Goal: Obtain resource: Obtain resource

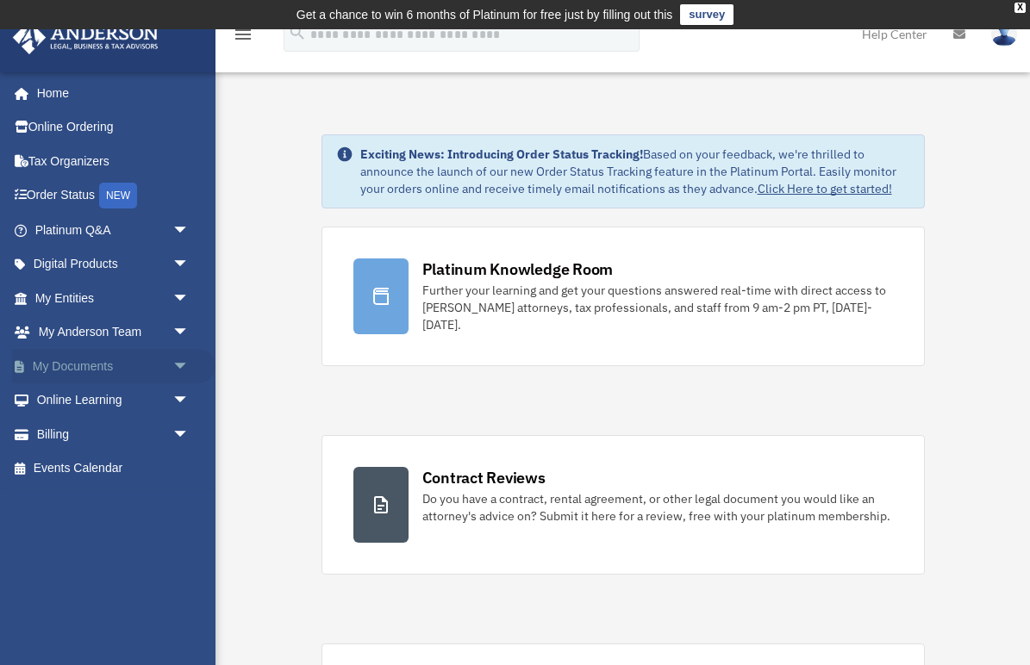
click at [108, 362] on link "My Documents arrow_drop_down" at bounding box center [113, 366] width 203 height 34
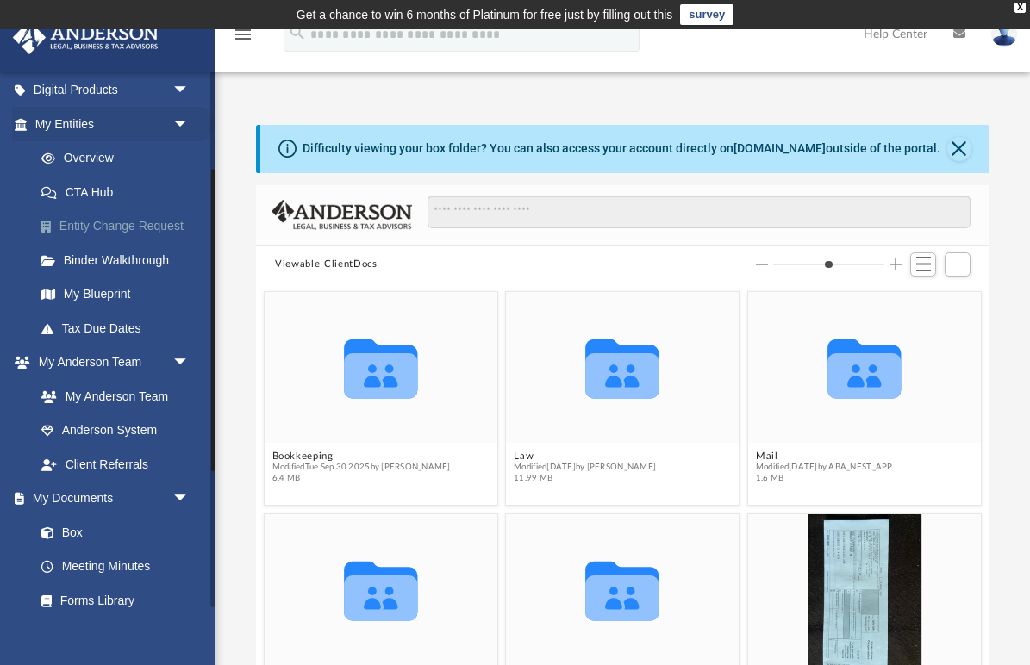
scroll to position [175, 0]
click at [71, 521] on link "Box" at bounding box center [119, 532] width 191 height 34
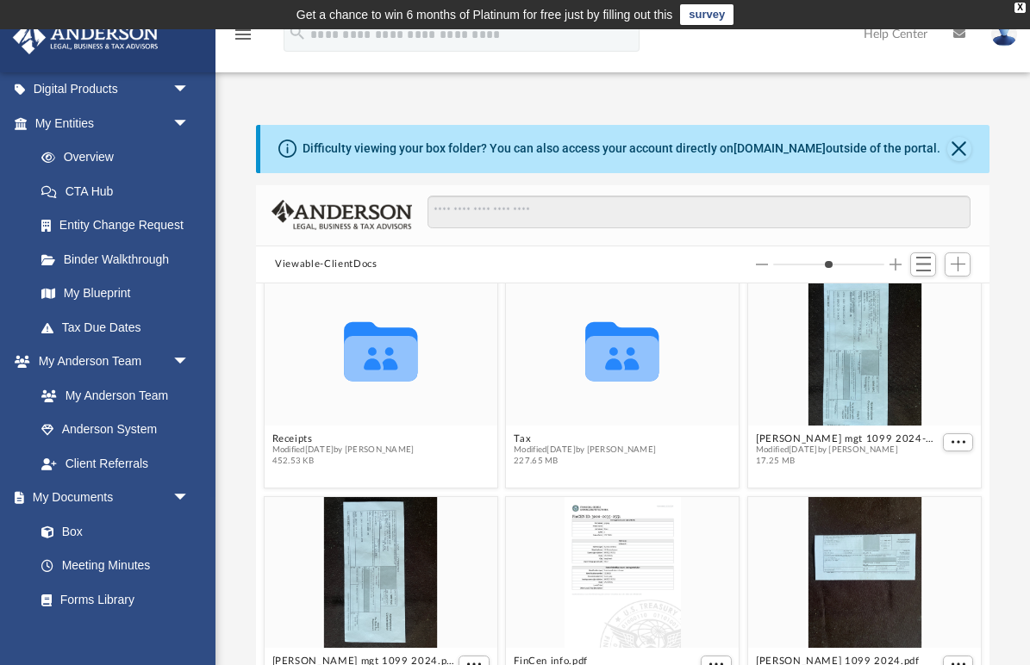
scroll to position [238, 0]
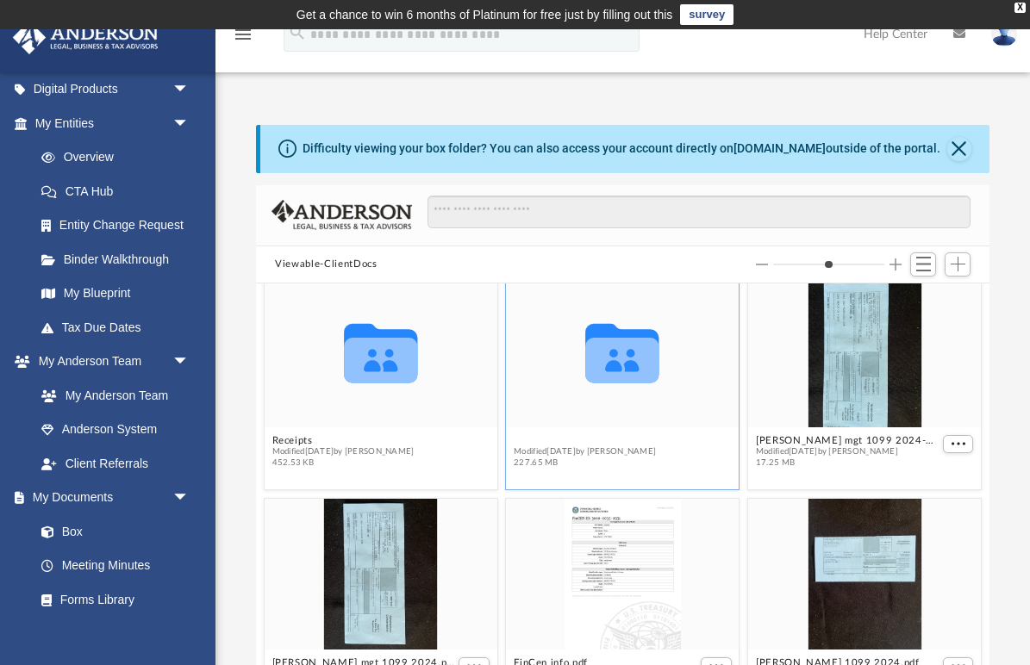
click at [521, 436] on button "Tax" at bounding box center [585, 440] width 142 height 11
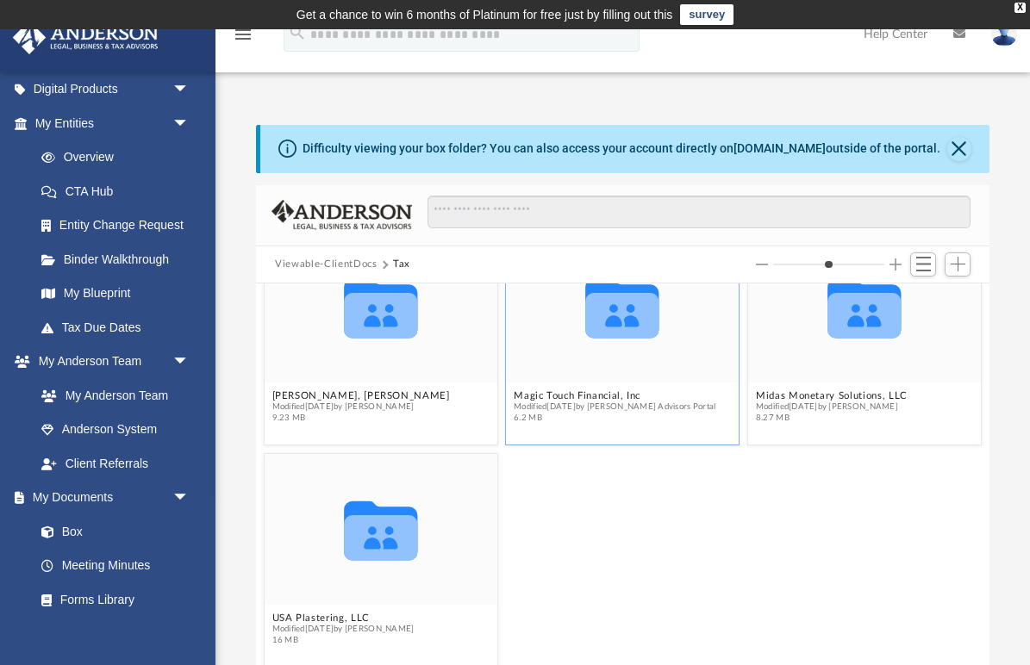
scroll to position [283, 0]
click at [298, 393] on button "[PERSON_NAME], [PERSON_NAME]" at bounding box center [361, 395] width 178 height 11
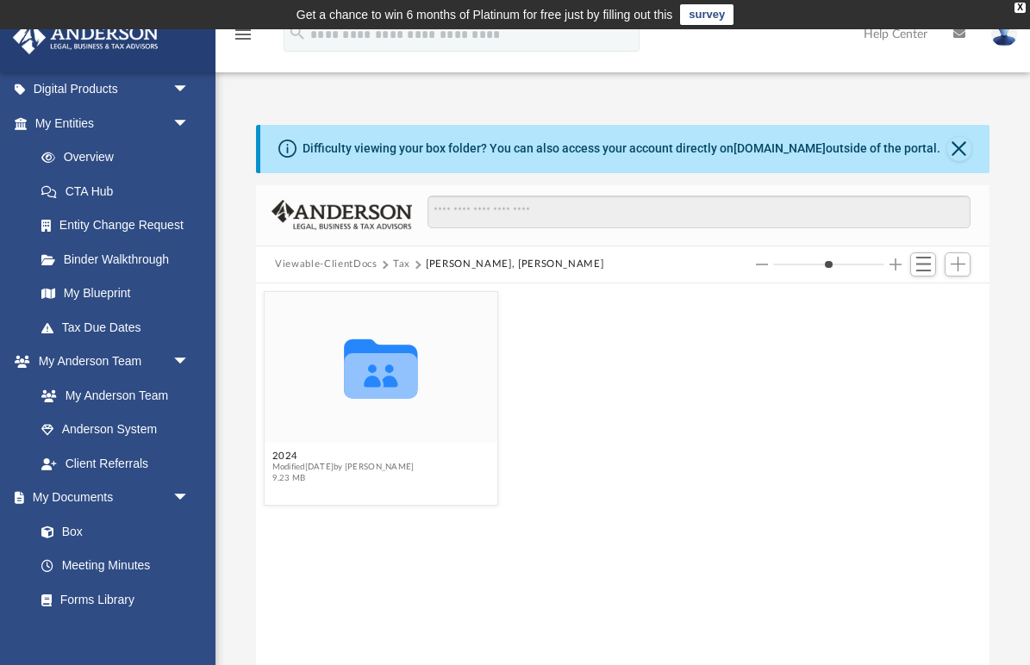
scroll to position [0, 0]
click at [282, 455] on button "2024" at bounding box center [343, 456] width 142 height 11
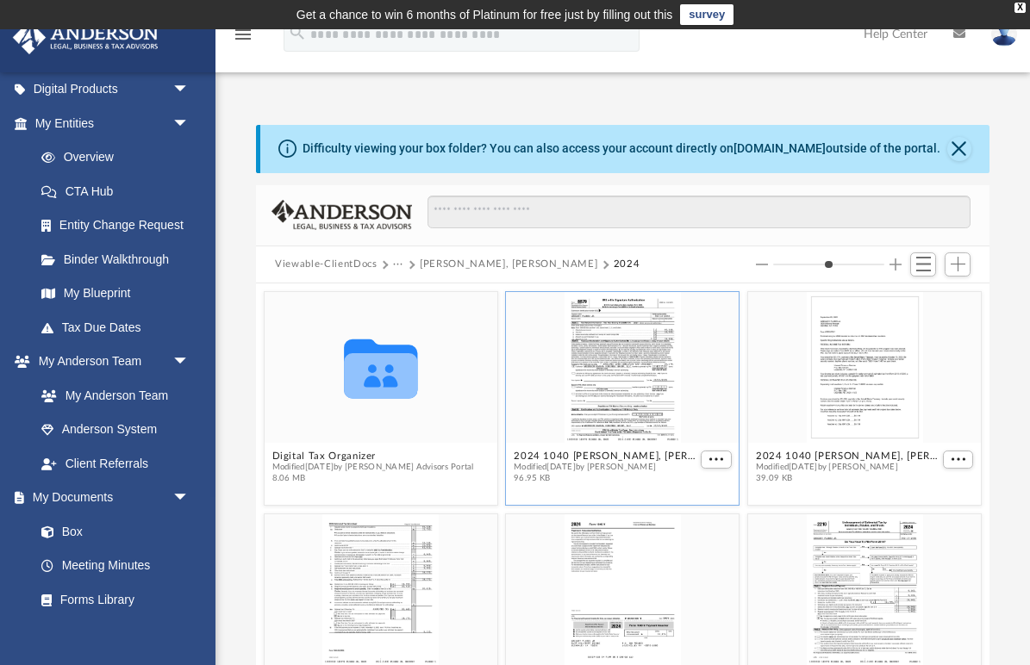
click at [623, 428] on div "grid" at bounding box center [623, 367] width 233 height 151
click at [606, 457] on button "2024 1040 [PERSON_NAME], [PERSON_NAME] - e-file authorization - please sign.pdf" at bounding box center [606, 456] width 184 height 11
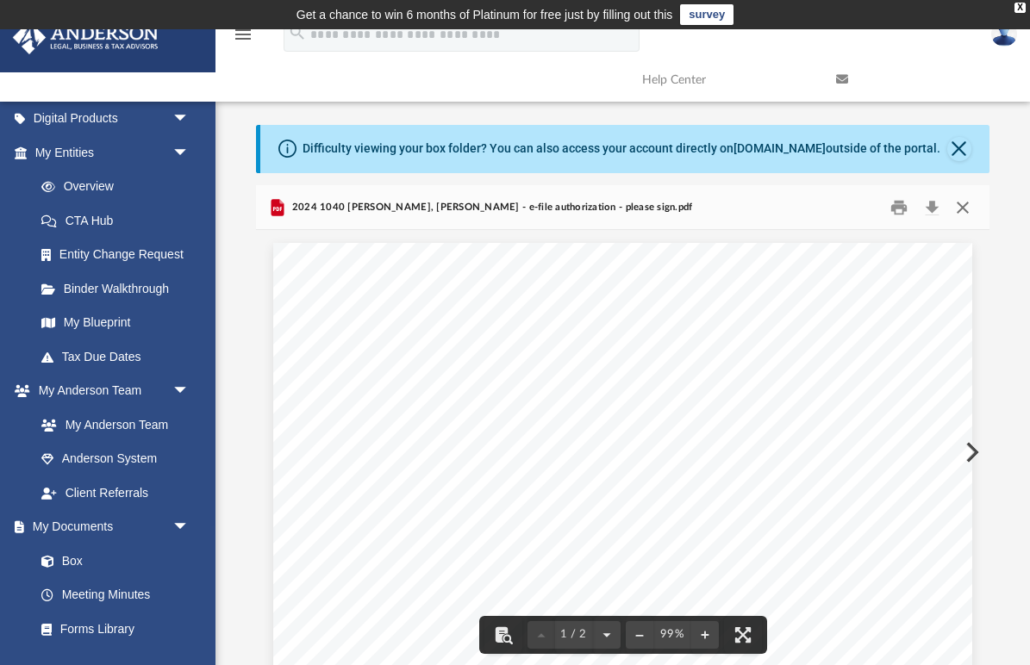
click at [962, 211] on button "Close" at bounding box center [961, 207] width 31 height 27
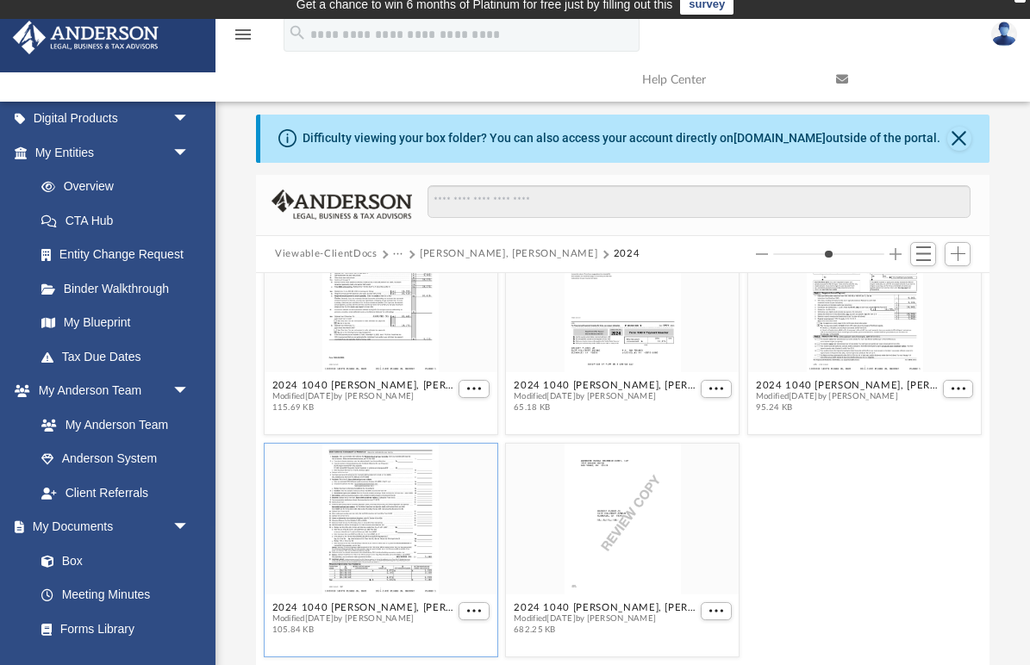
scroll to position [283, 0]
click at [314, 608] on button "2024 1040 [PERSON_NAME], [PERSON_NAME] - Form 540-ES Estimated Tax Voucher.pdf" at bounding box center [364, 607] width 184 height 11
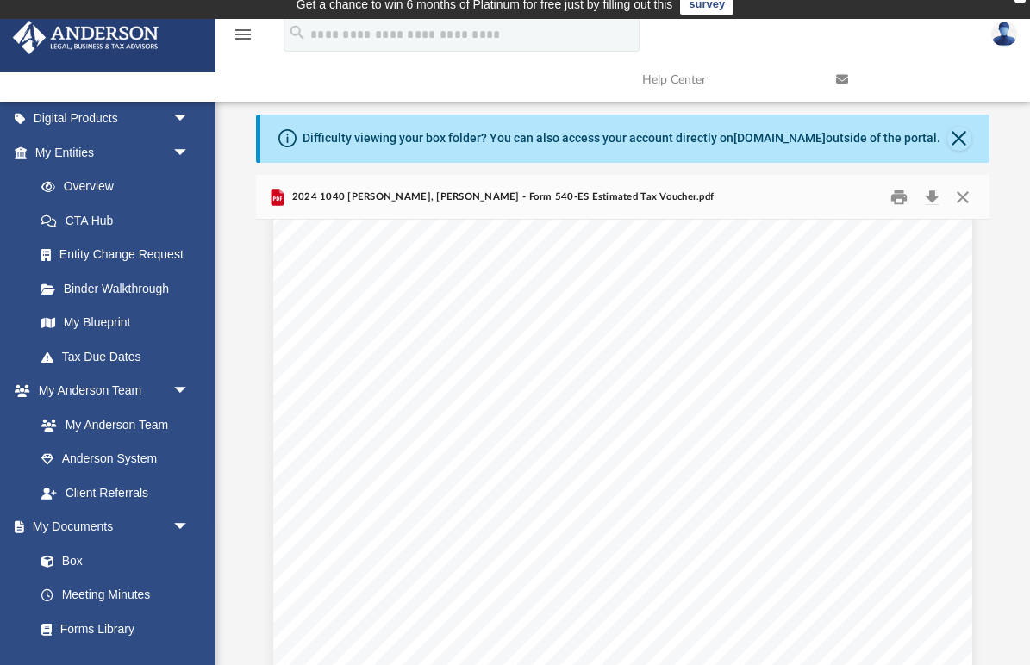
scroll to position [377, 0]
click at [964, 196] on button "Close" at bounding box center [961, 197] width 31 height 27
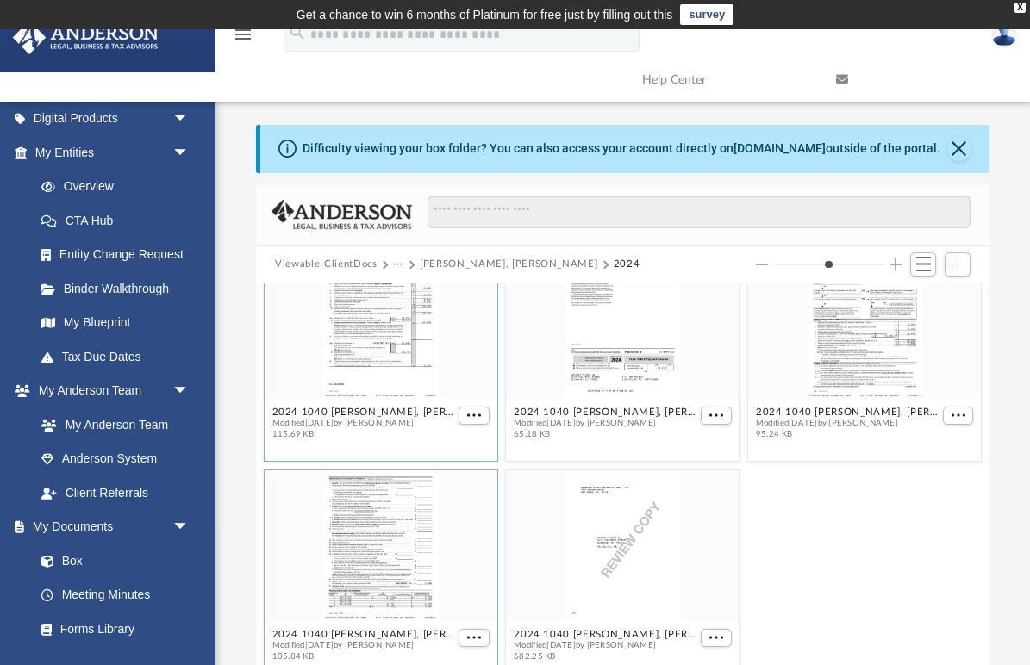
scroll to position [269, 0]
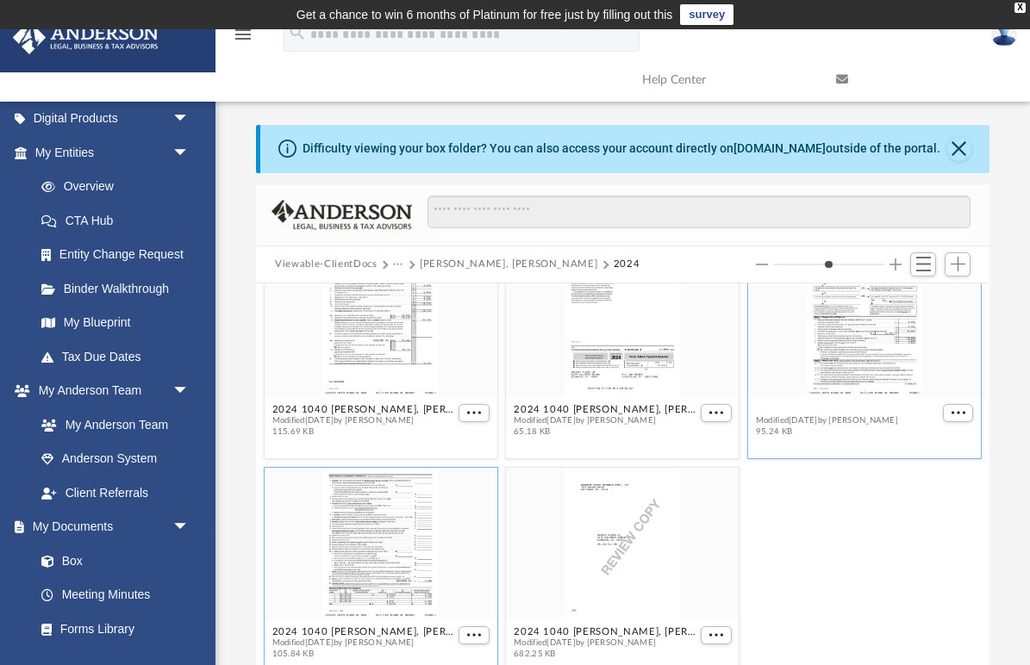
click at [809, 406] on button "2024 1040 [PERSON_NAME], [PERSON_NAME] - Form 2210 Underpayment of Estimated Ta…" at bounding box center [848, 409] width 184 height 11
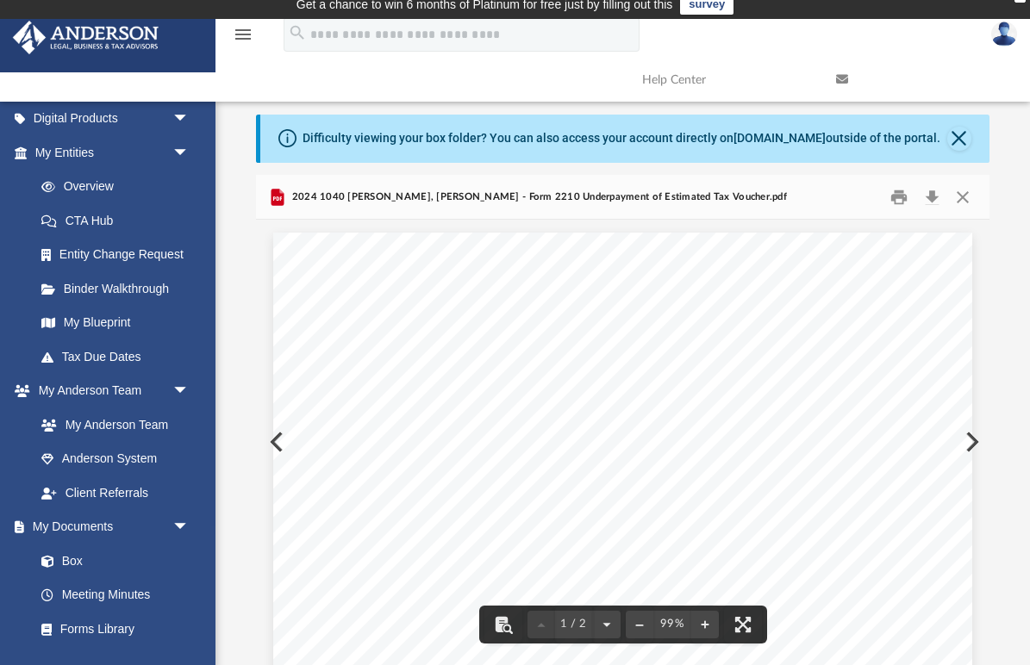
scroll to position [0, 0]
click at [967, 190] on button "Close" at bounding box center [961, 197] width 31 height 27
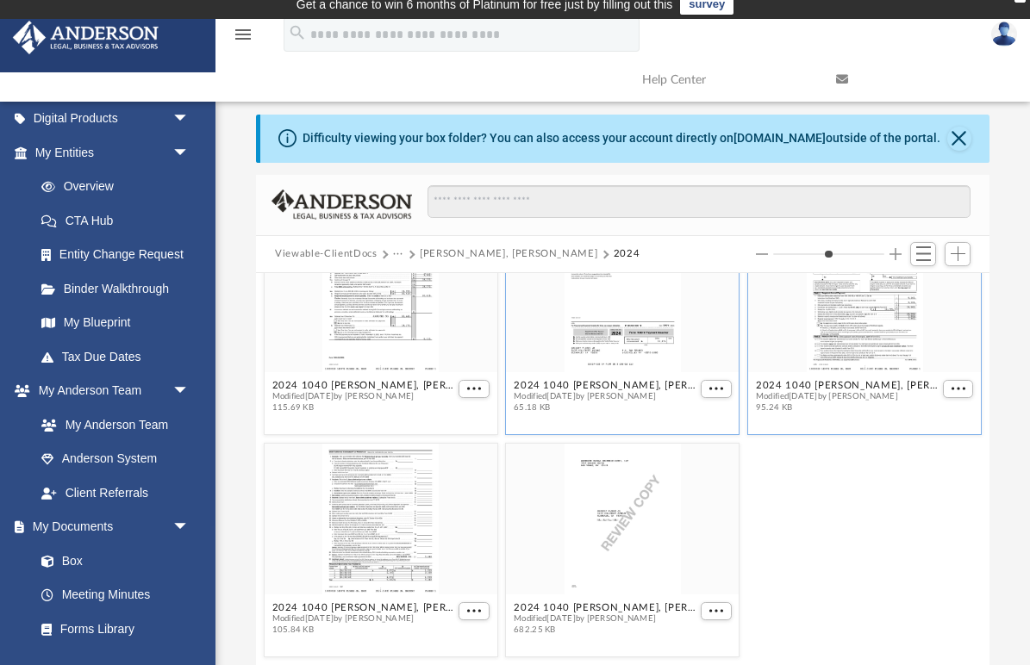
scroll to position [283, 0]
click at [383, 387] on button "2024 1040 [PERSON_NAME], [PERSON_NAME] - Form 1040-ES Estimated Tax Voucher.pdf" at bounding box center [364, 385] width 184 height 11
type input "*"
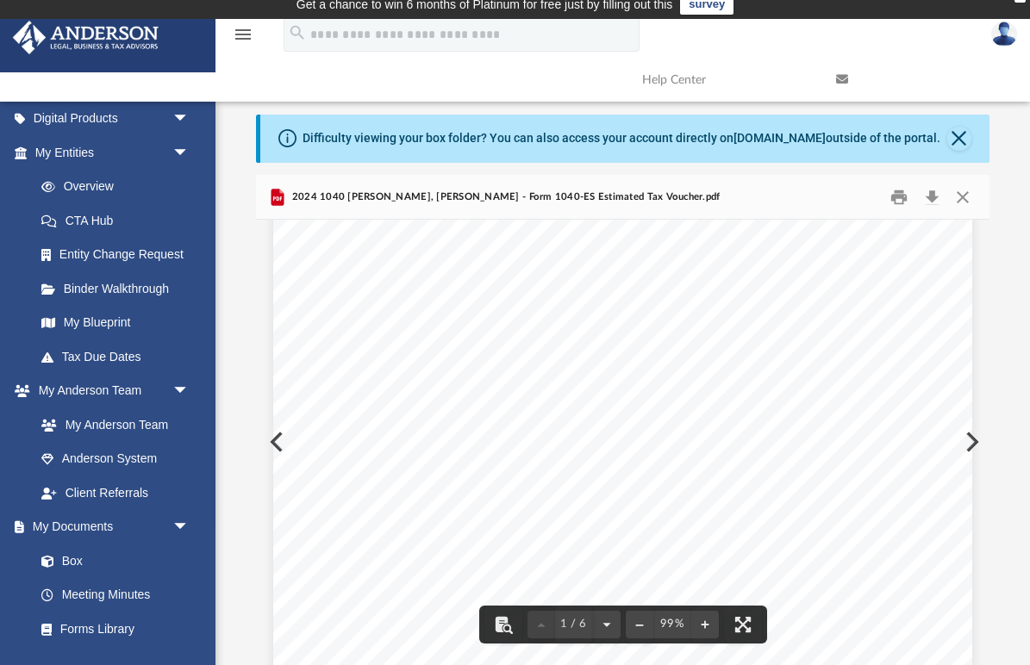
scroll to position [386, 0]
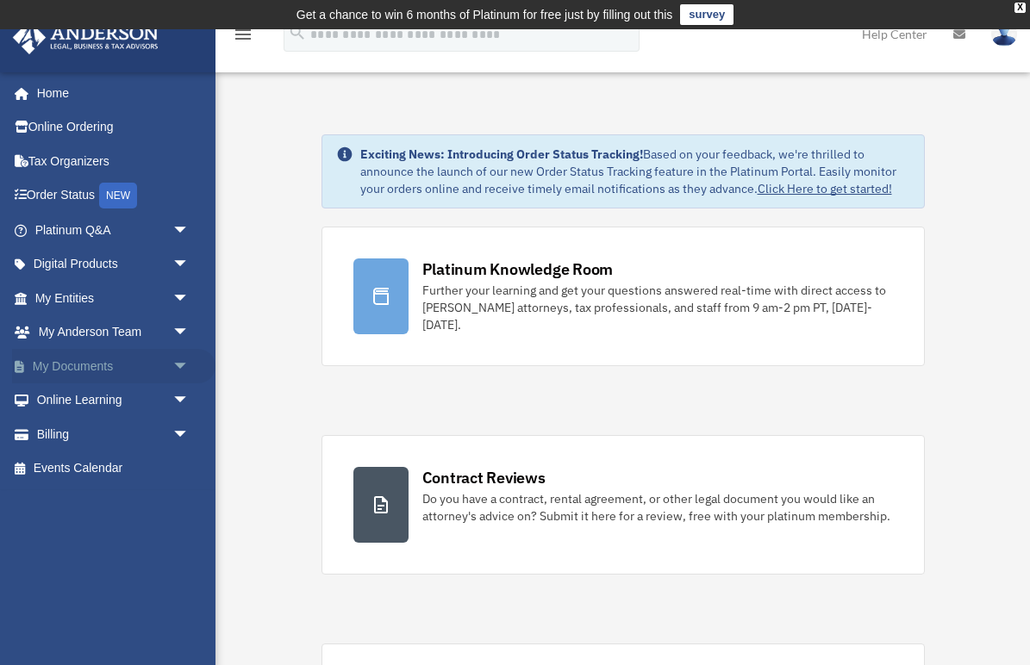
click at [177, 359] on span "arrow_drop_down" at bounding box center [189, 366] width 34 height 35
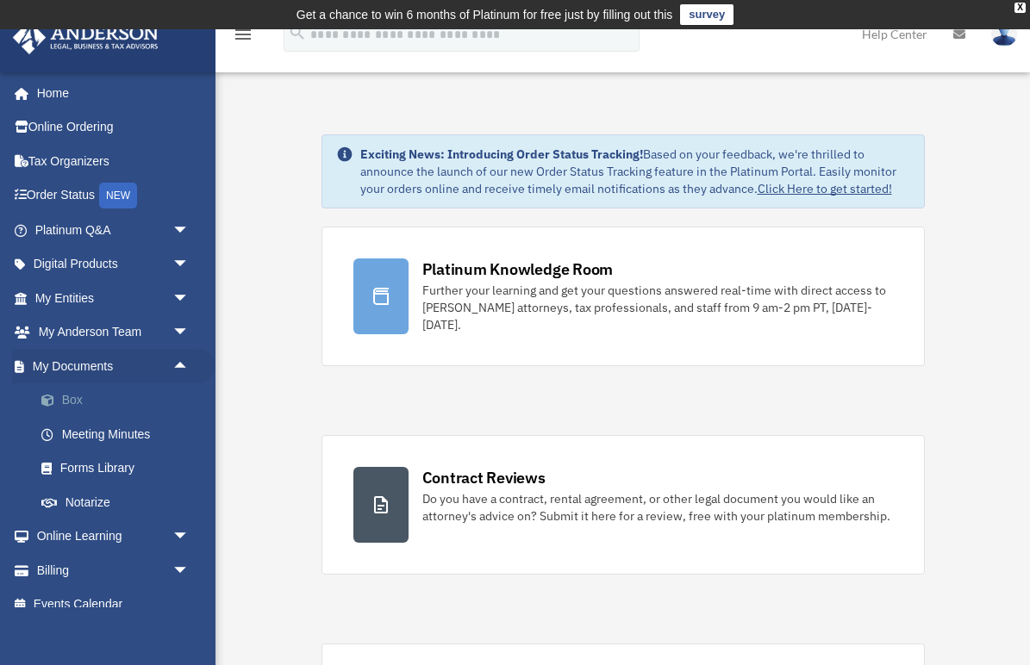
click at [97, 393] on link "Box" at bounding box center [119, 401] width 191 height 34
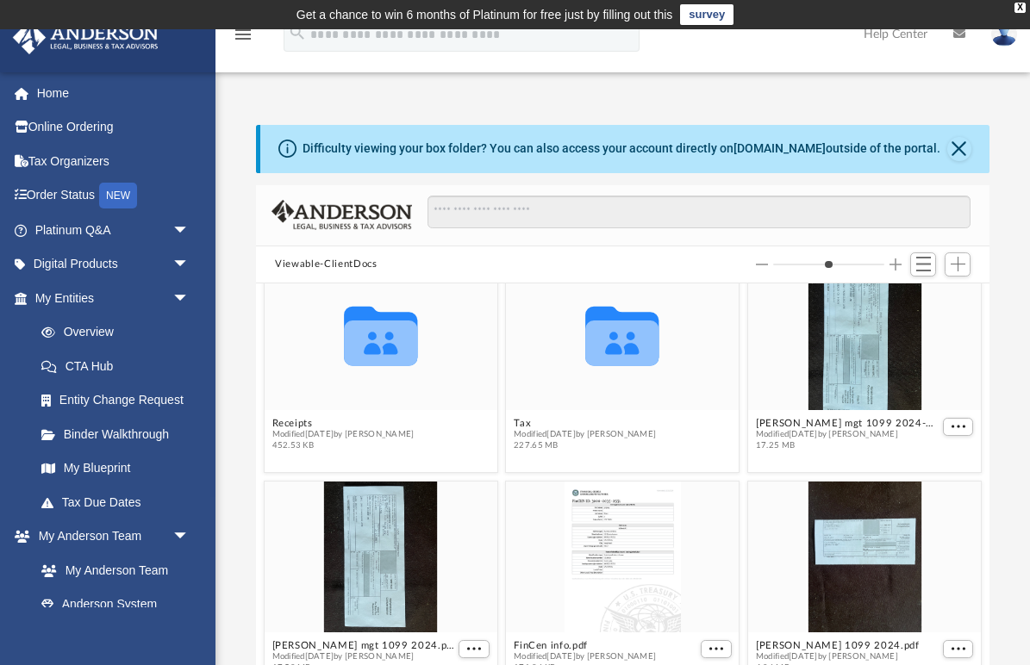
scroll to position [260, 0]
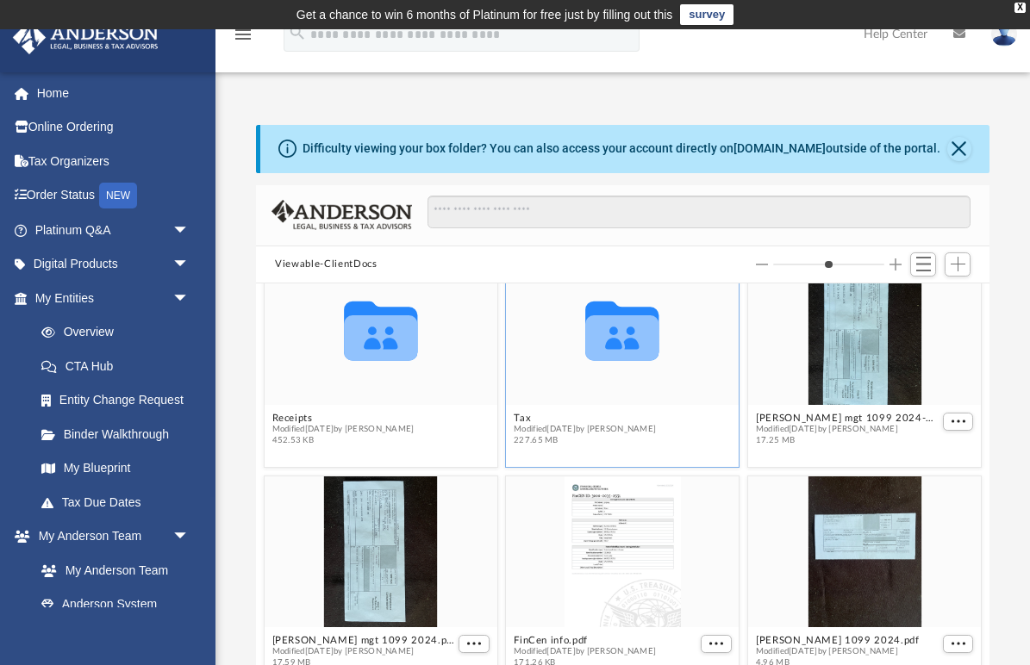
click at [521, 424] on span "Modified [DATE] by [PERSON_NAME]" at bounding box center [585, 429] width 142 height 11
click at [521, 415] on button "Tax" at bounding box center [585, 418] width 142 height 11
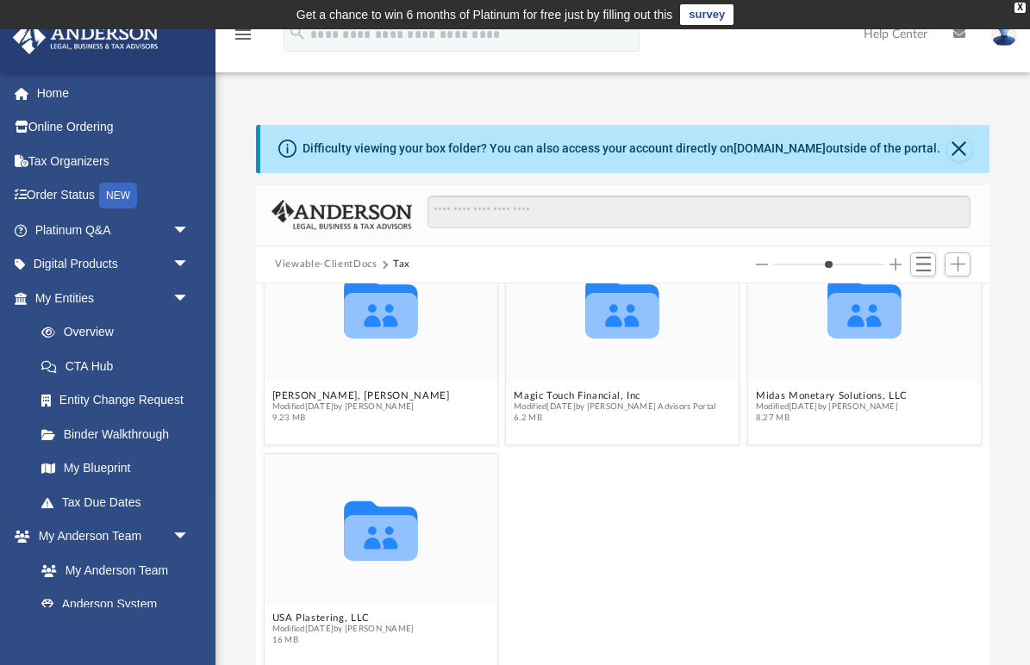
scroll to position [283, 0]
click at [293, 398] on button "[PERSON_NAME], [PERSON_NAME]" at bounding box center [361, 395] width 178 height 11
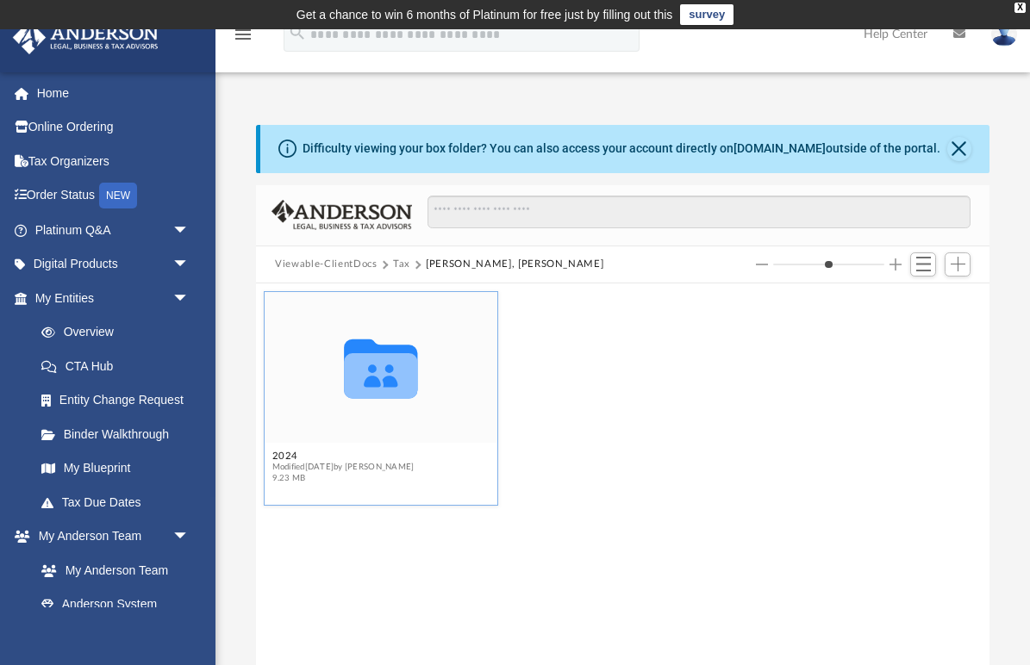
scroll to position [0, 0]
click at [280, 453] on button "2024" at bounding box center [343, 456] width 142 height 11
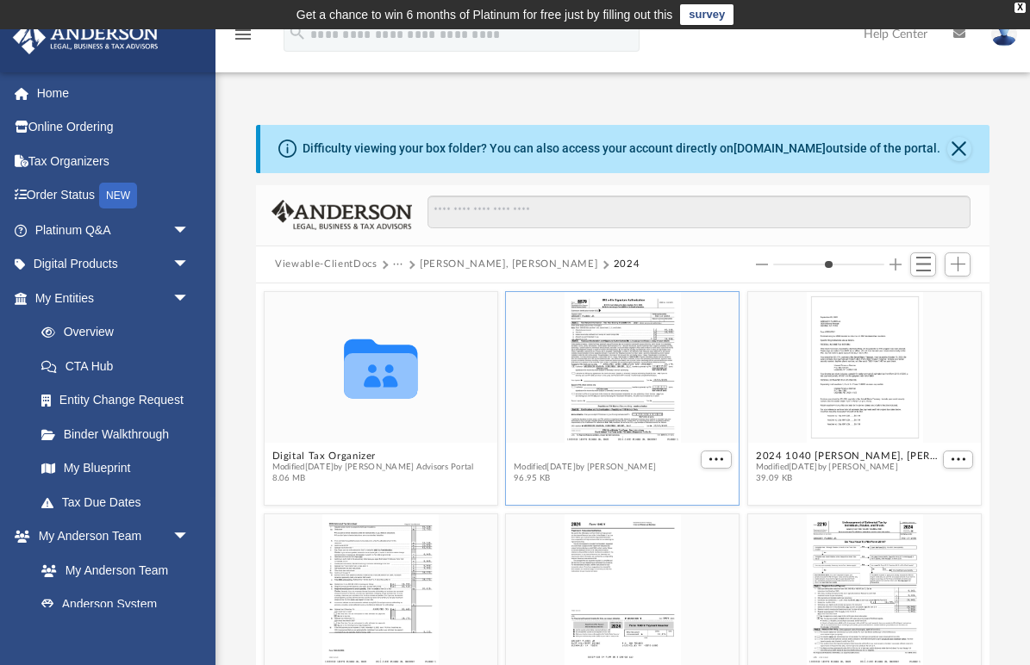
click at [589, 455] on button "2024 1040 [PERSON_NAME], [PERSON_NAME] - e-file authorization - please sign.pdf" at bounding box center [606, 456] width 184 height 11
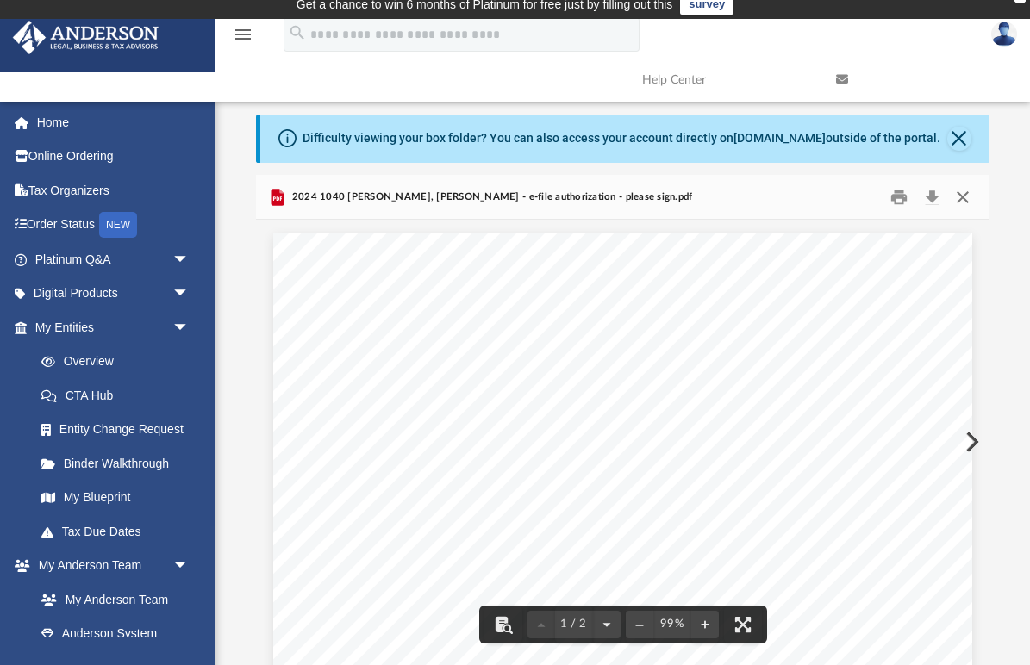
click at [966, 190] on button "Close" at bounding box center [961, 197] width 31 height 27
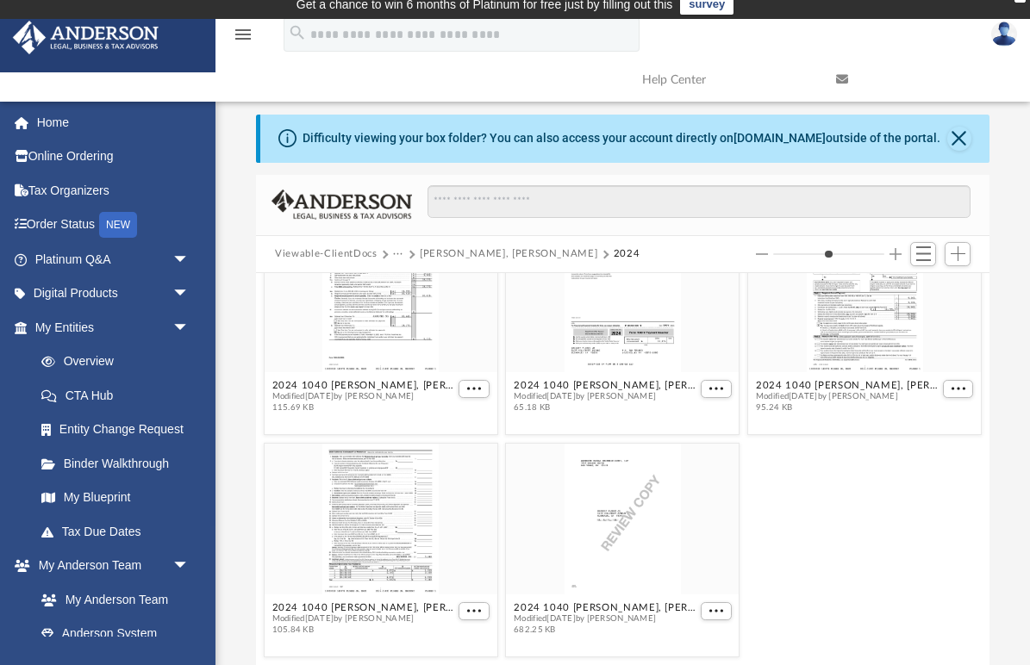
scroll to position [283, 0]
click at [360, 387] on button "2024 1040 [PERSON_NAME], [PERSON_NAME] - Form 1040-ES Estimated Tax Voucher.pdf" at bounding box center [364, 385] width 184 height 11
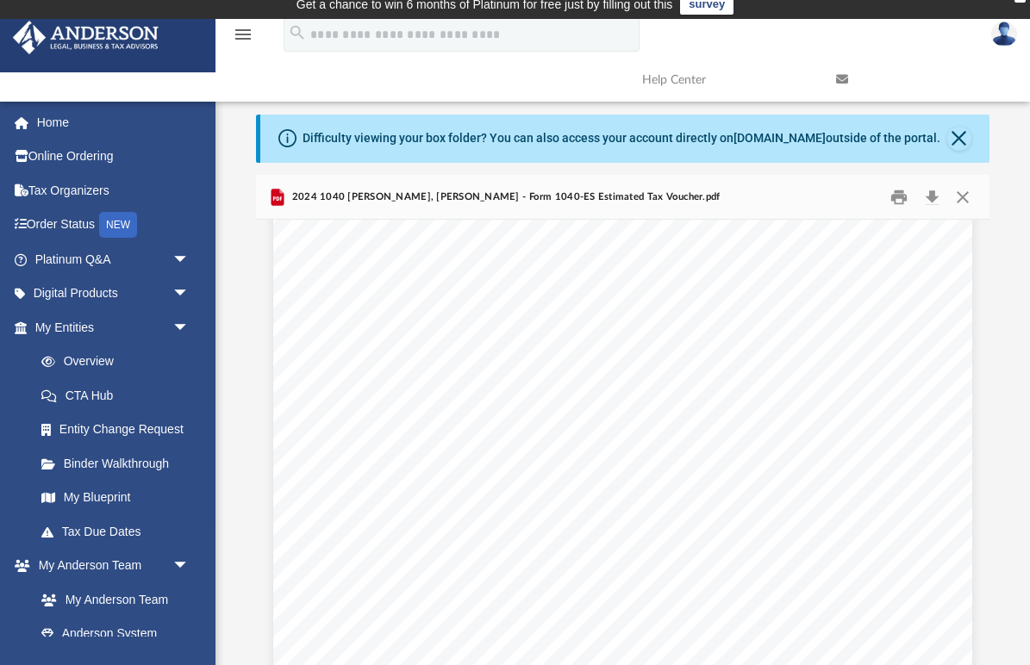
scroll to position [4807, 0]
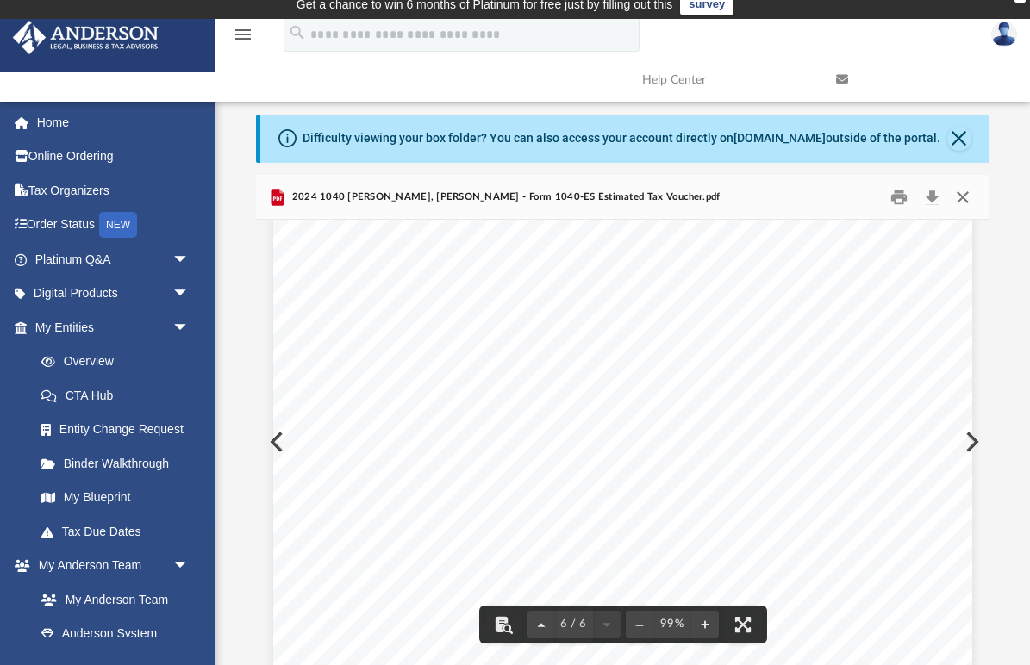
click at [964, 191] on button "Close" at bounding box center [961, 197] width 31 height 27
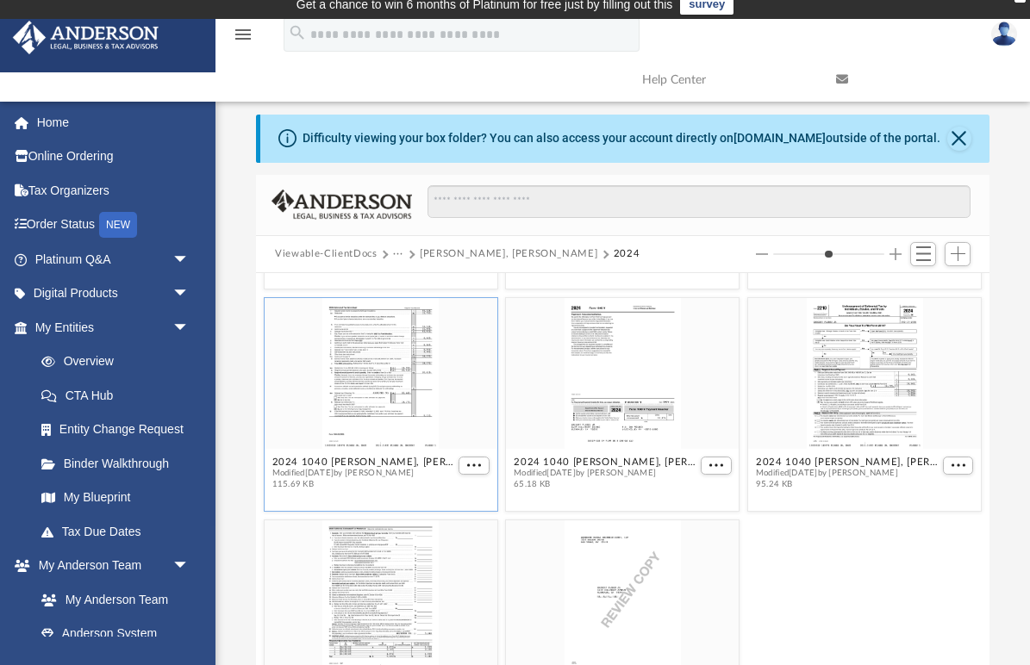
scroll to position [213, 0]
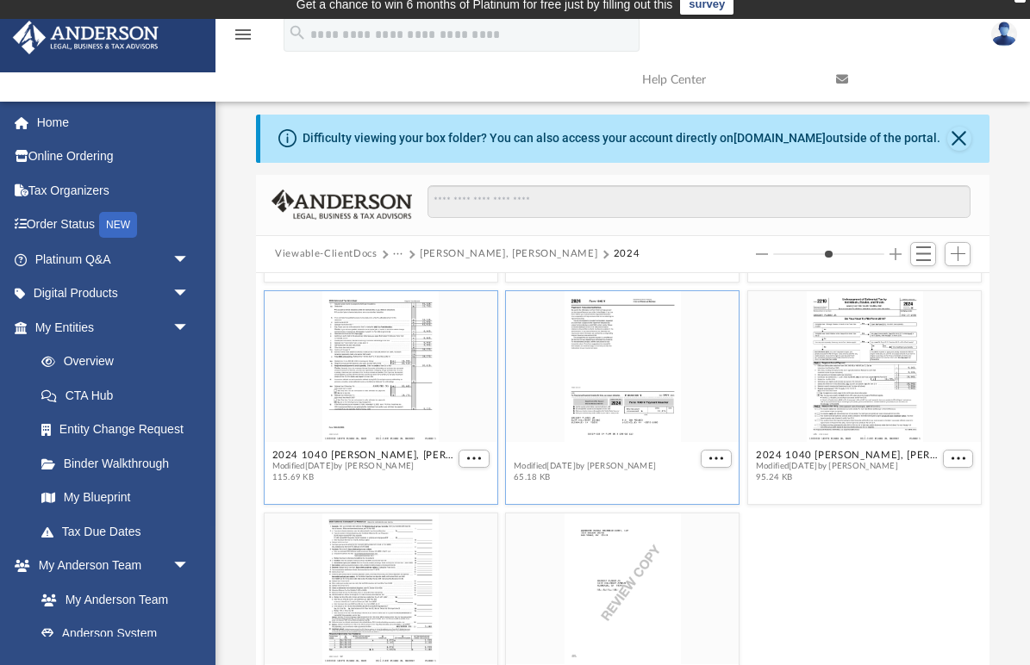
click at [587, 459] on button "2024 1040 [PERSON_NAME], [PERSON_NAME] - Form 1040-V Payment Voucher.pdf" at bounding box center [606, 455] width 184 height 11
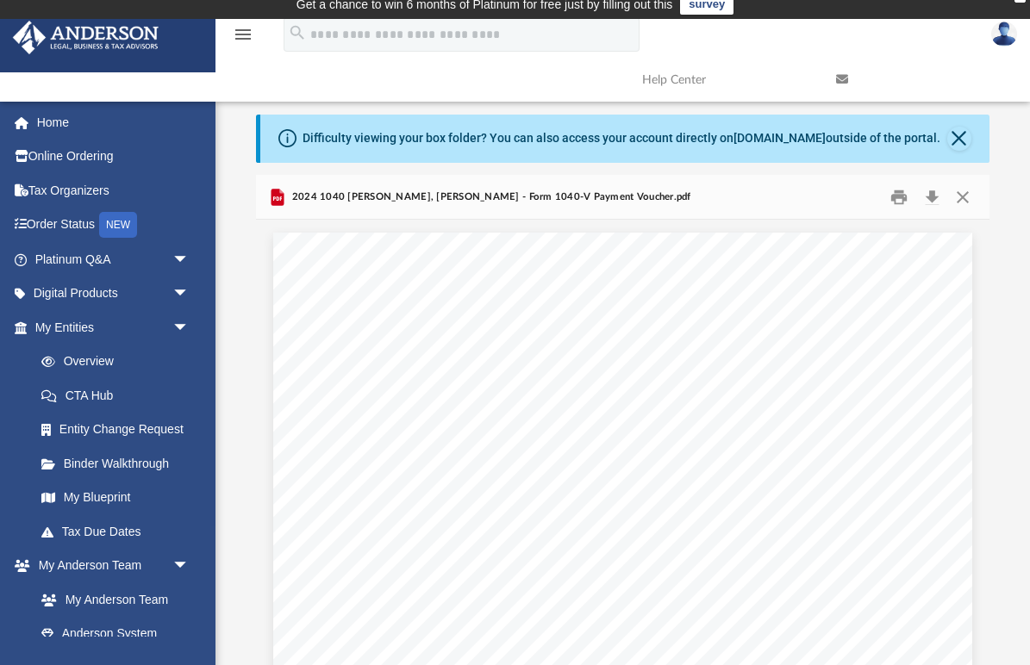
scroll to position [0, 0]
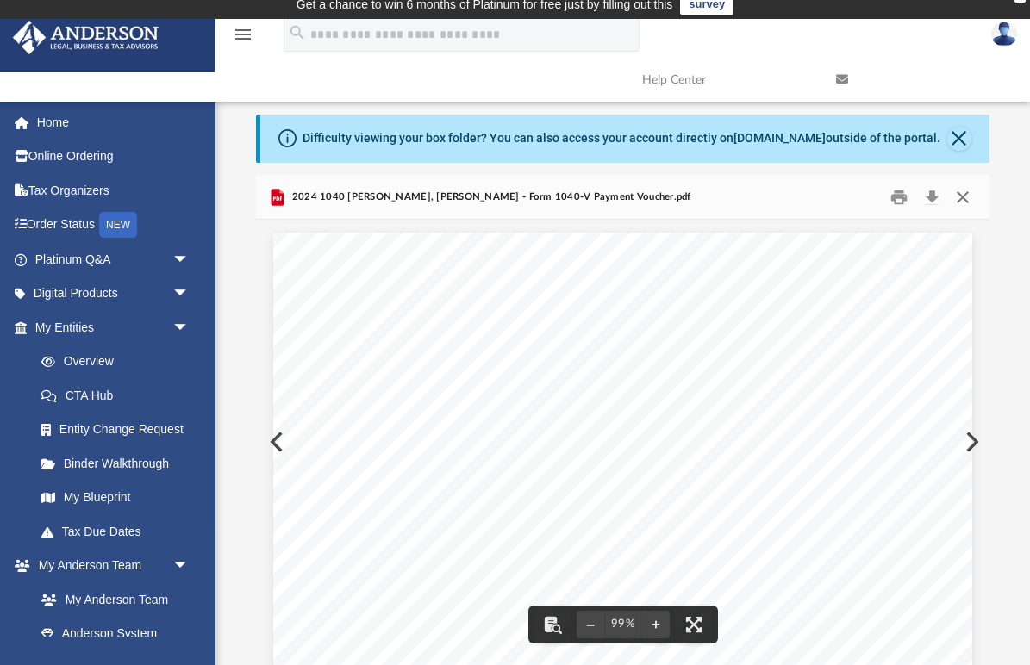
click at [966, 190] on button "Close" at bounding box center [961, 197] width 31 height 27
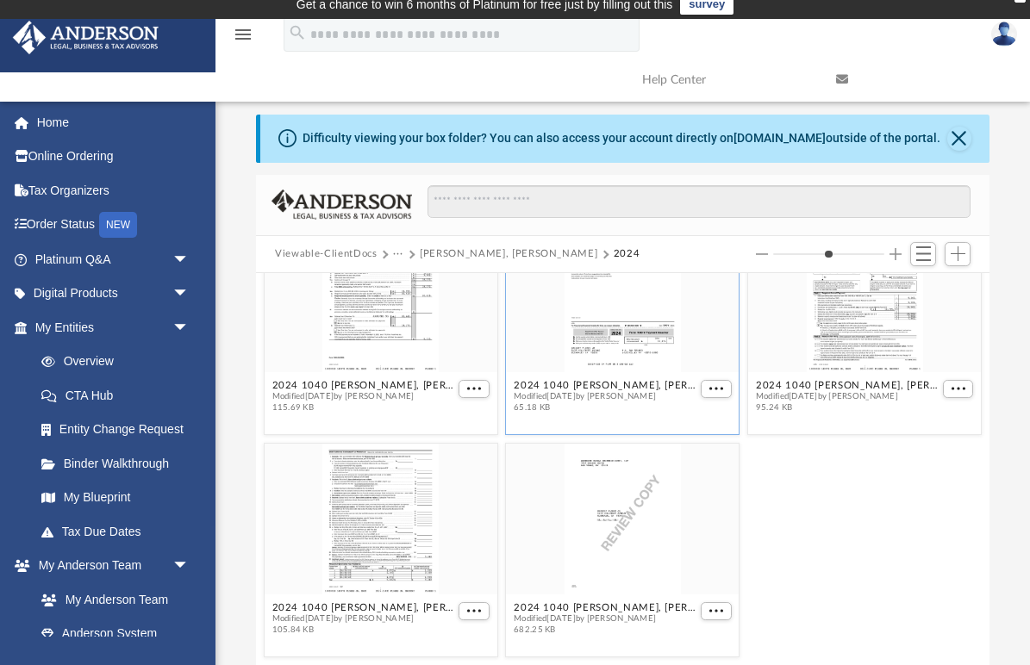
scroll to position [283, 0]
click at [351, 602] on figcaption "2024 1040 [PERSON_NAME], [PERSON_NAME] - Form 540-ES Estimated Tax Voucher.pdf …" at bounding box center [381, 619] width 233 height 46
click at [342, 611] on button "2024 1040 [PERSON_NAME], [PERSON_NAME] - Form 540-ES Estimated Tax Voucher.pdf" at bounding box center [364, 607] width 184 height 11
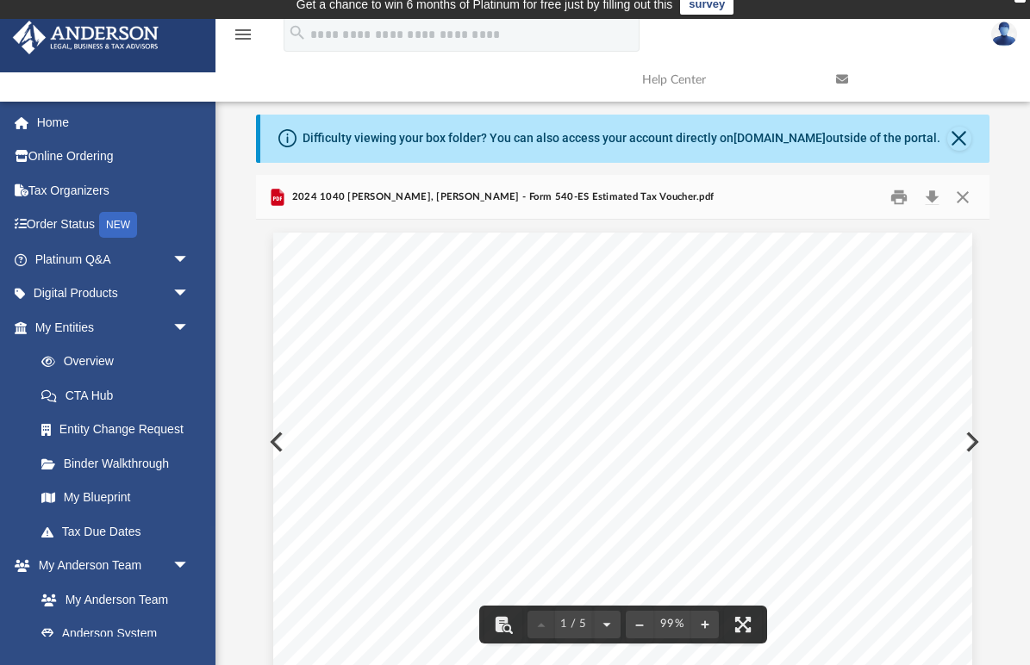
scroll to position [0, 0]
click at [964, 202] on button "Close" at bounding box center [961, 197] width 31 height 27
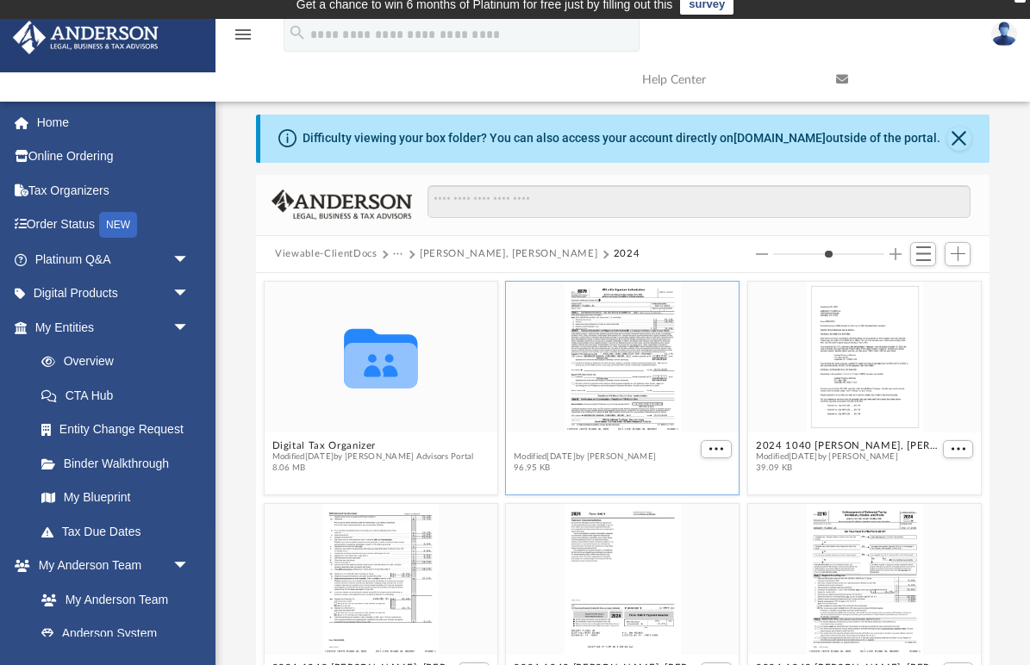
click at [561, 448] on button "2024 1040 [PERSON_NAME], [PERSON_NAME] - e-file authorization - please sign.pdf" at bounding box center [606, 445] width 184 height 11
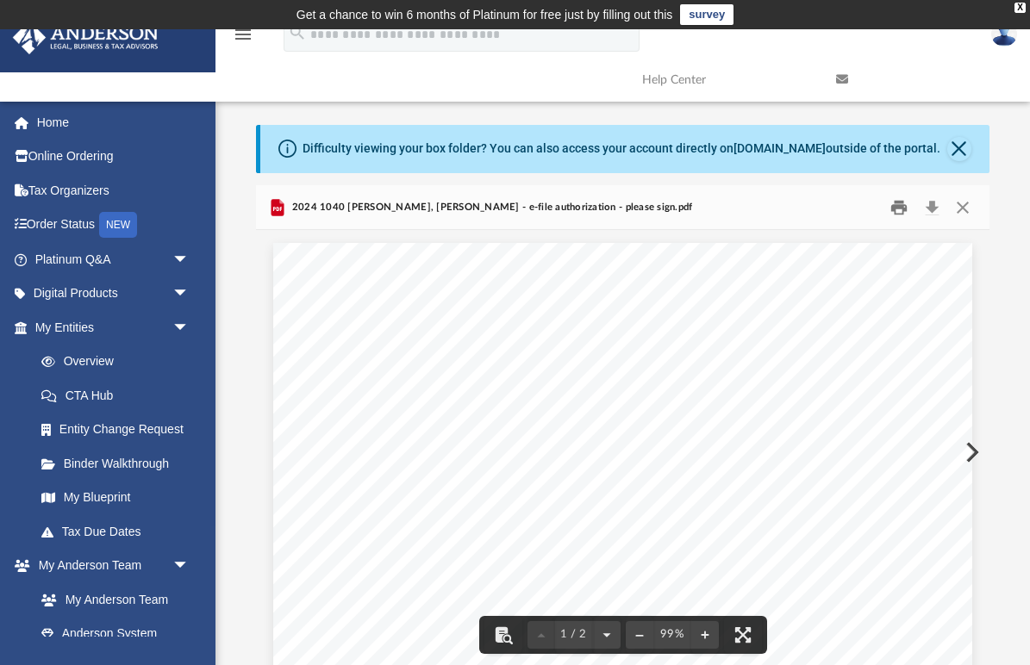
click at [900, 208] on button "Print" at bounding box center [899, 207] width 34 height 27
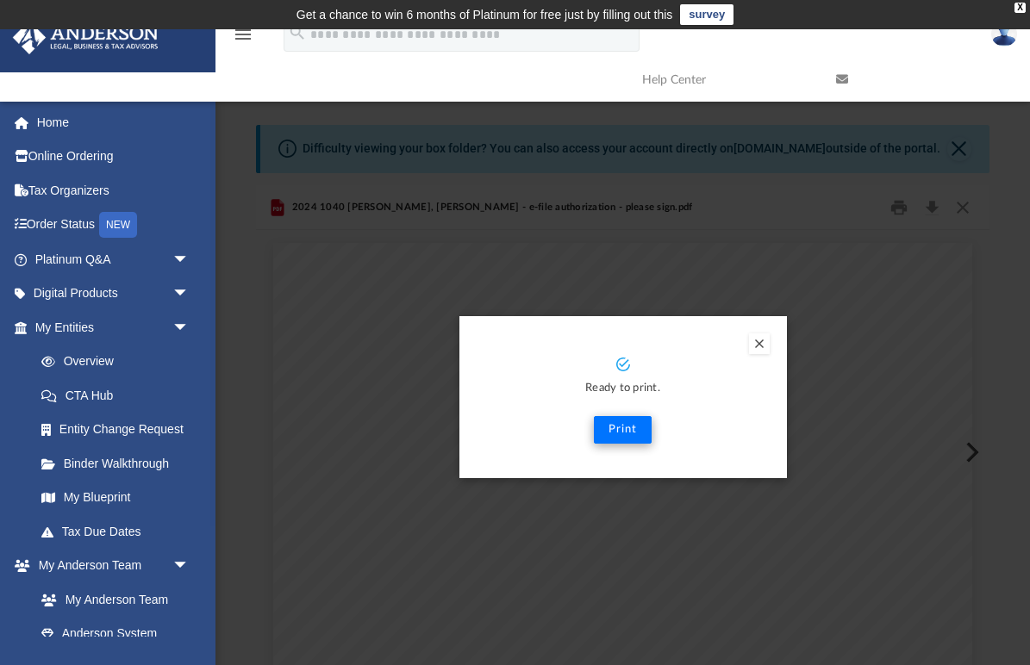
click at [633, 431] on button "Print" at bounding box center [623, 430] width 58 height 28
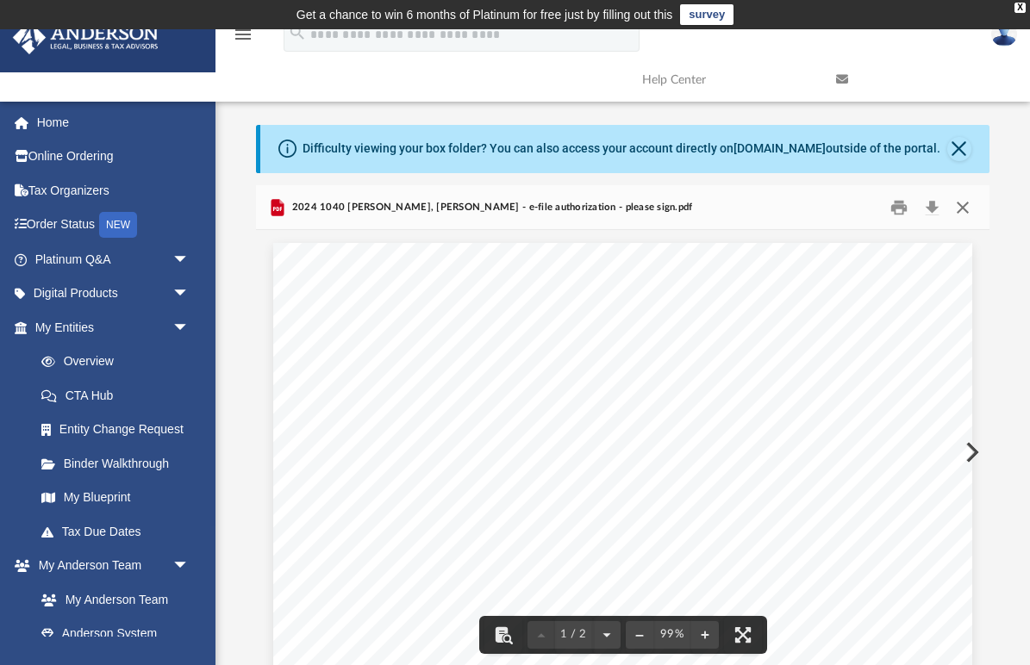
click at [965, 204] on button "Close" at bounding box center [961, 207] width 31 height 27
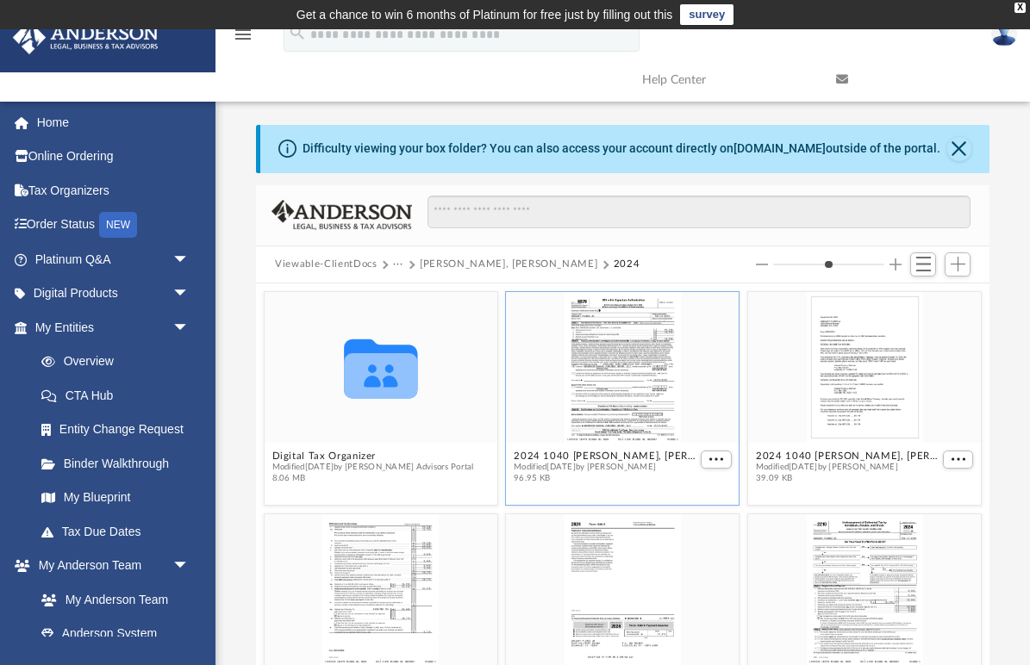
scroll to position [10, 0]
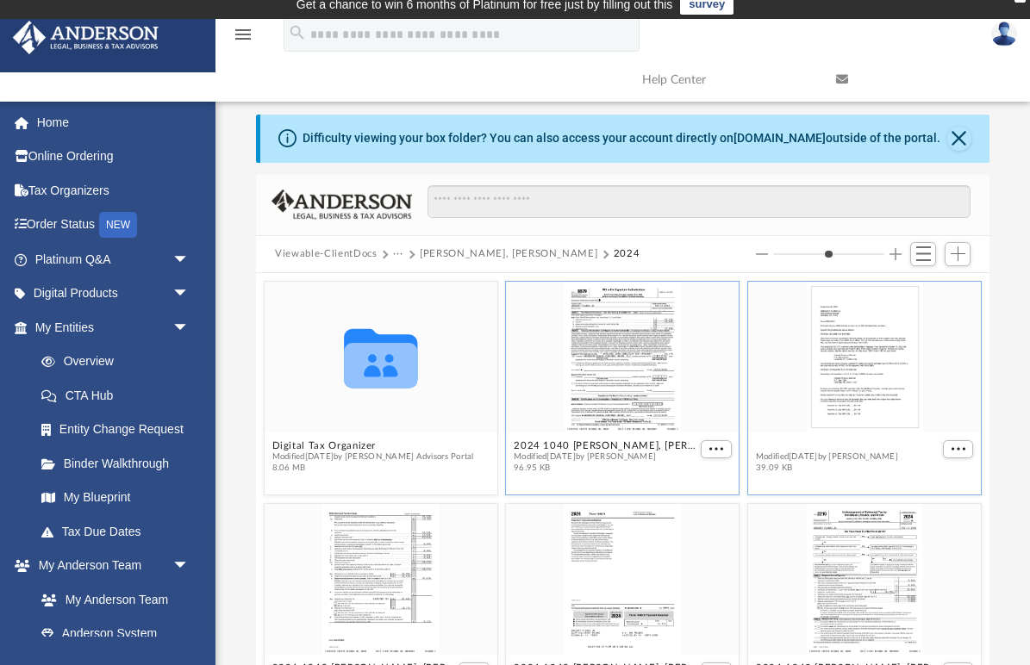
click at [813, 445] on button "2024 1040 [PERSON_NAME], [PERSON_NAME] - Filing Instructions.pdf" at bounding box center [848, 445] width 184 height 11
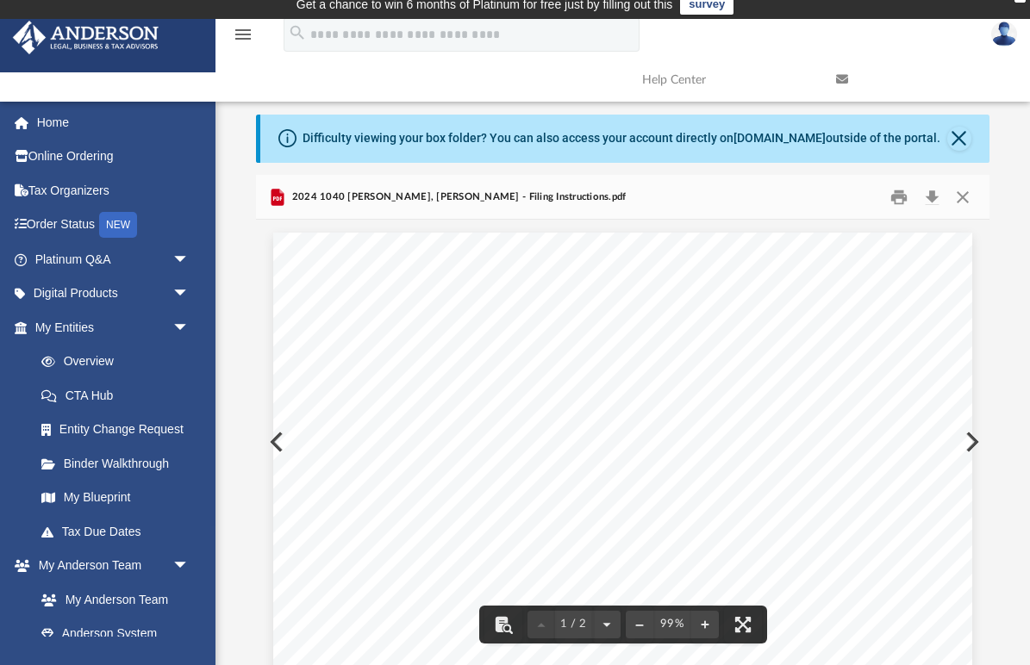
scroll to position [0, 0]
click at [962, 192] on button "Close" at bounding box center [961, 197] width 31 height 27
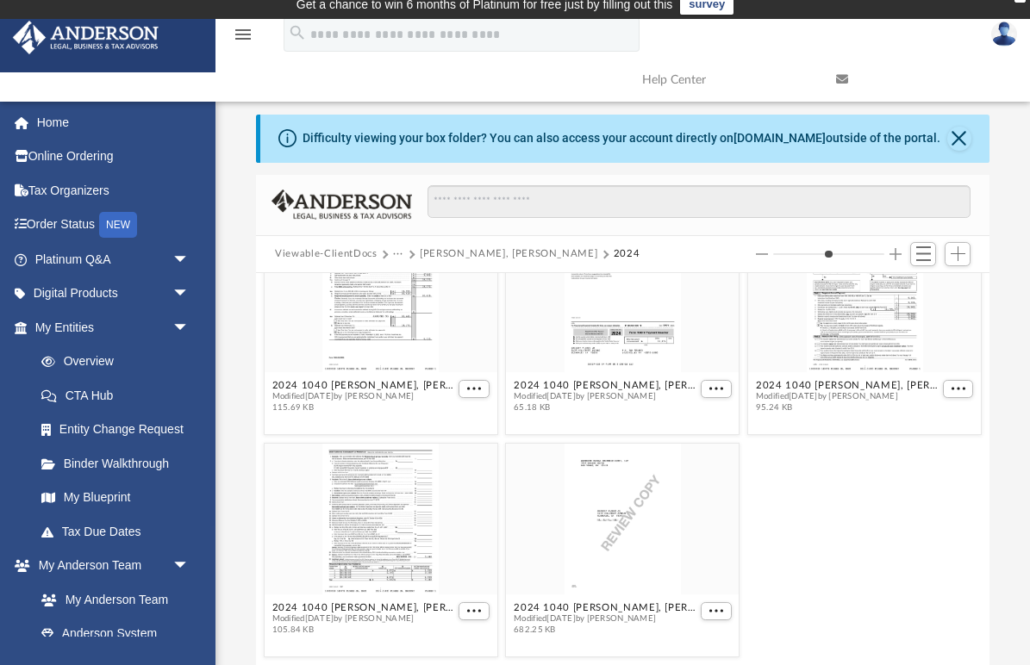
scroll to position [283, 0]
click at [347, 389] on button "2024 1040 [PERSON_NAME], [PERSON_NAME] - Form 1040-ES Estimated Tax Voucher.pdf" at bounding box center [364, 385] width 184 height 11
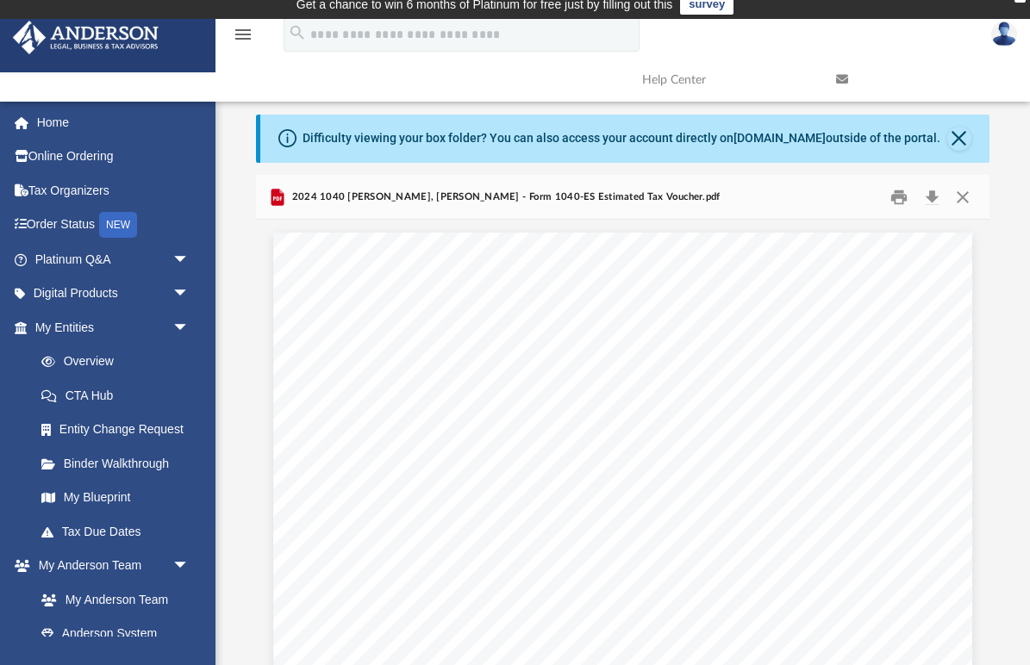
scroll to position [4653, 0]
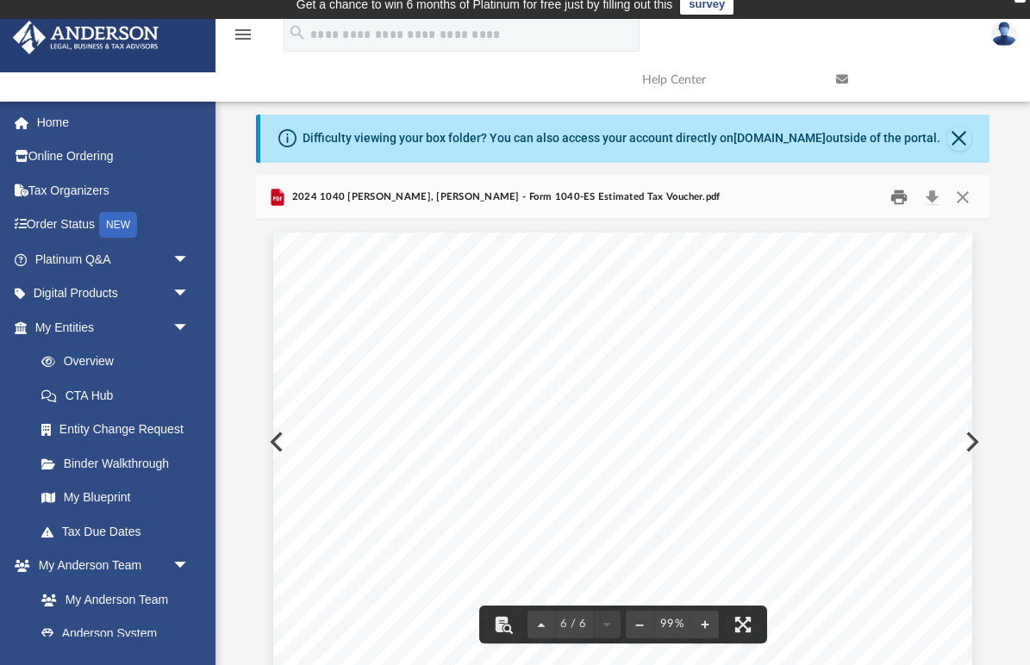
click at [899, 196] on button "Print" at bounding box center [899, 197] width 34 height 27
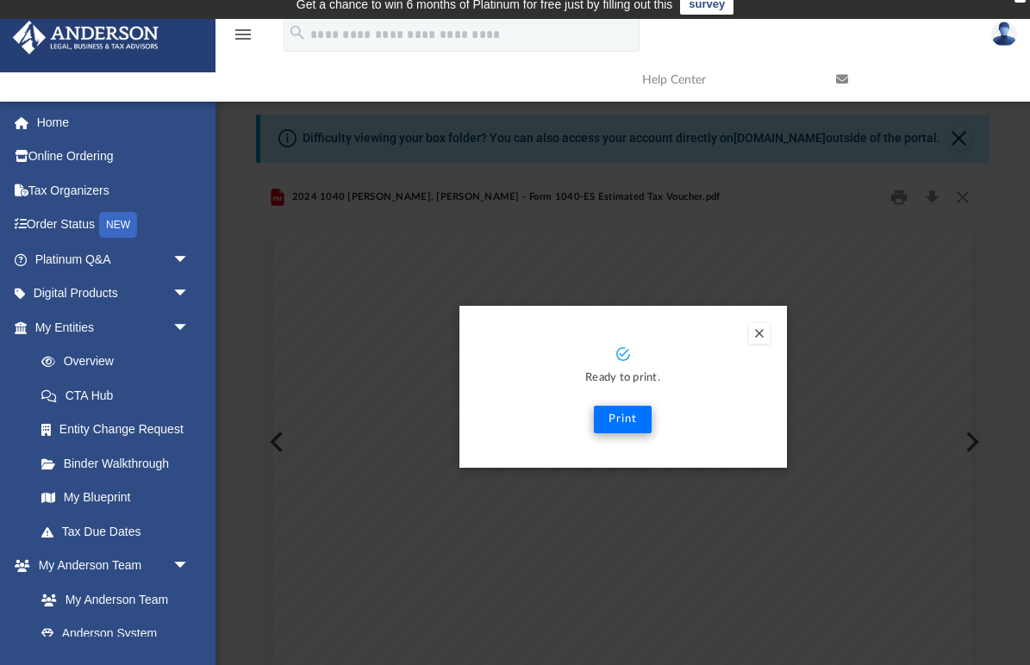
click at [621, 418] on button "Print" at bounding box center [623, 420] width 58 height 28
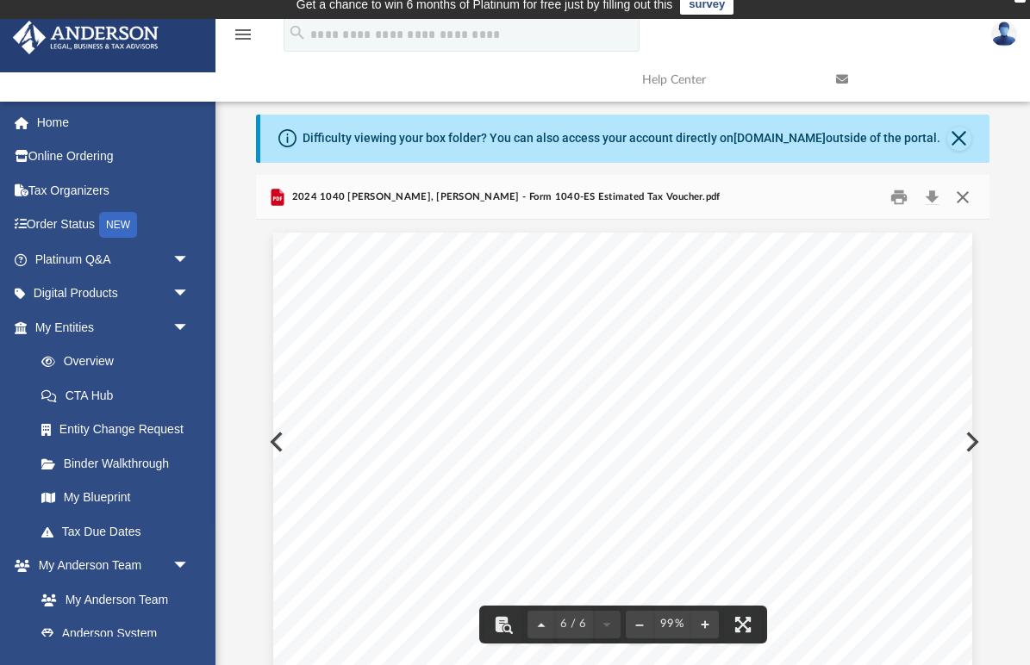
click at [960, 195] on button "Close" at bounding box center [961, 197] width 31 height 27
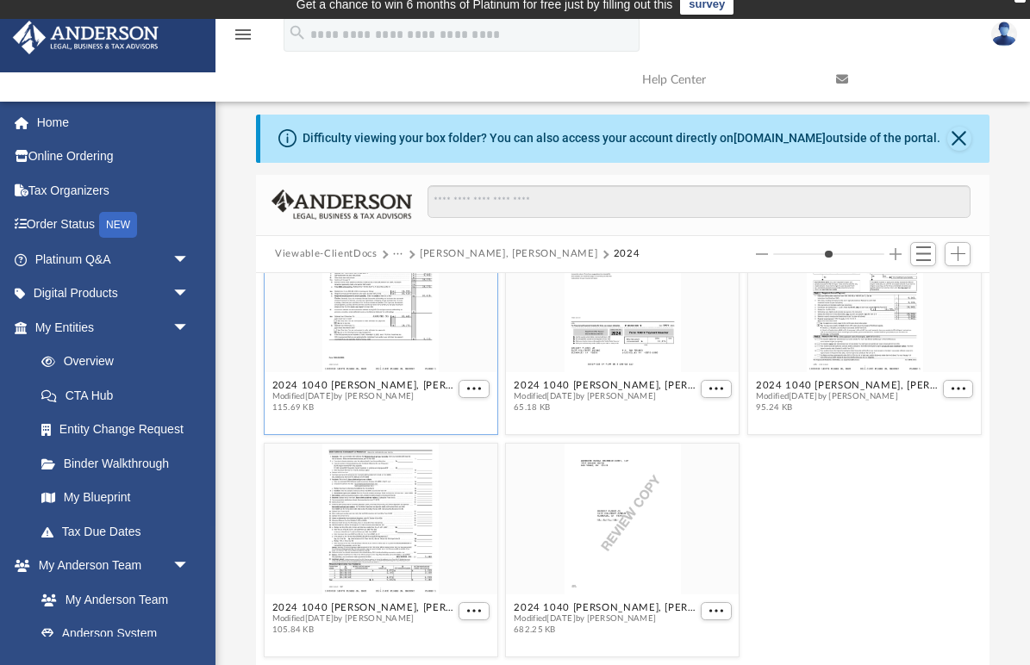
scroll to position [283, 0]
click at [807, 387] on button "2024 1040 [PERSON_NAME], [PERSON_NAME] - Form 2210 Underpayment of Estimated Ta…" at bounding box center [848, 385] width 184 height 11
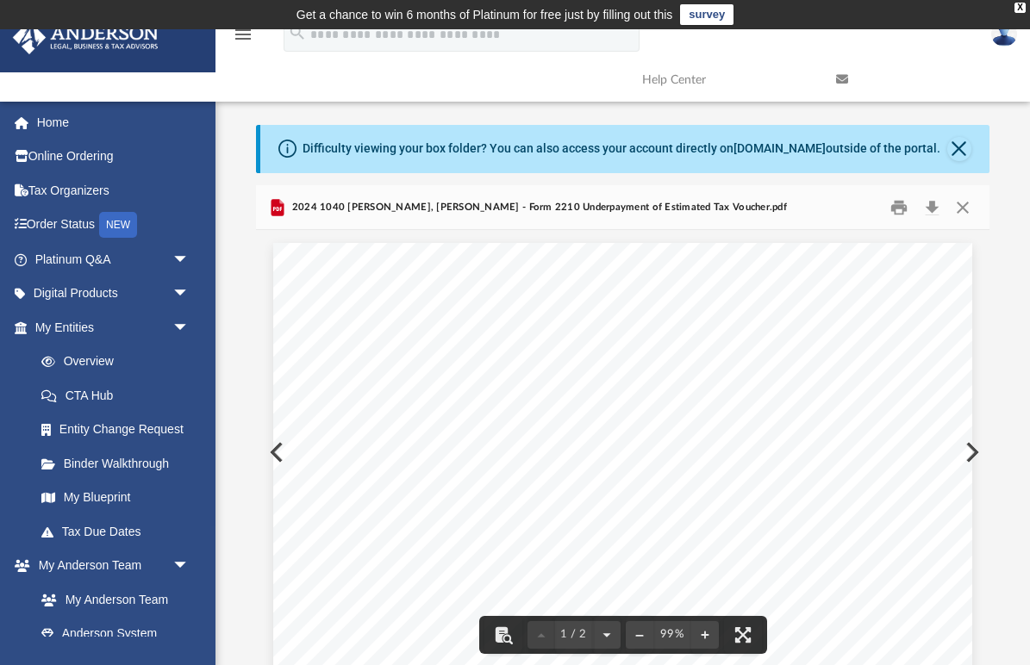
scroll to position [0, 0]
click at [900, 205] on button "Print" at bounding box center [899, 207] width 34 height 27
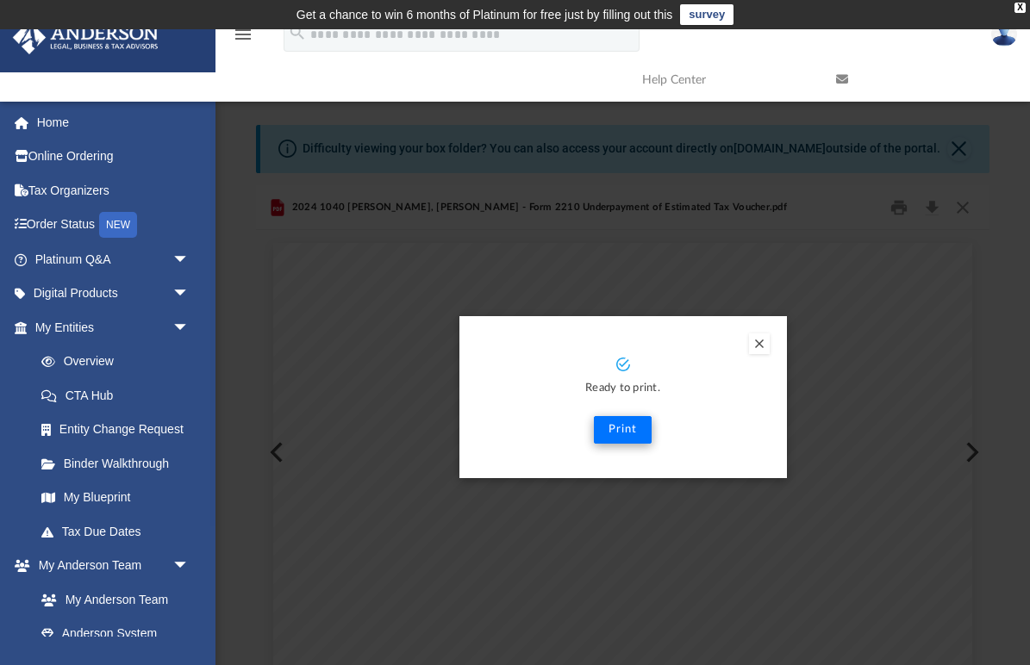
click at [626, 433] on button "Print" at bounding box center [623, 430] width 58 height 28
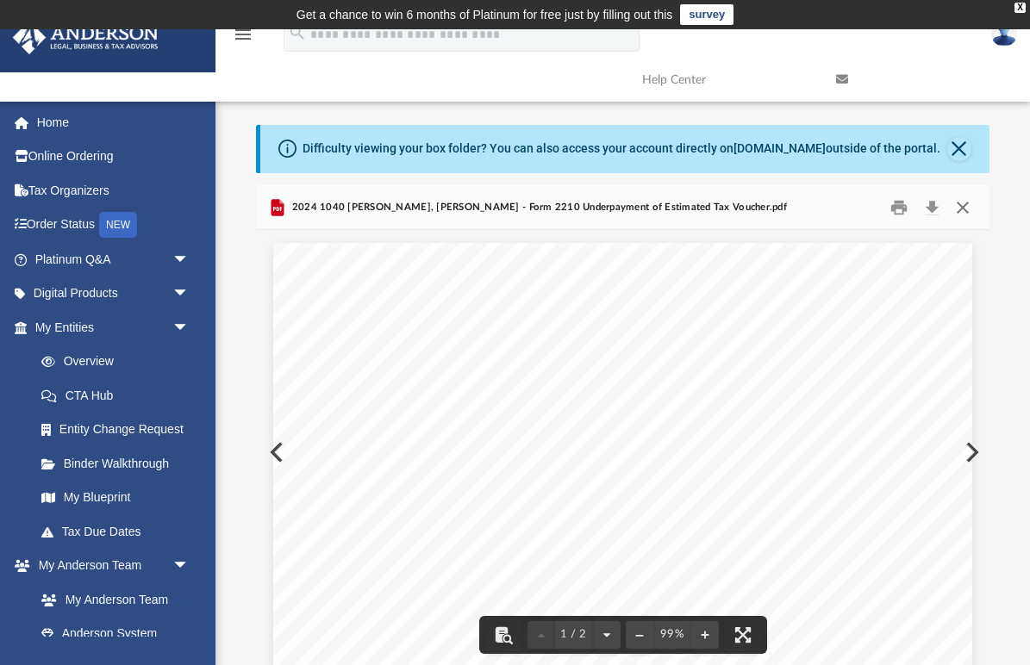
click at [968, 208] on button "Close" at bounding box center [961, 207] width 31 height 27
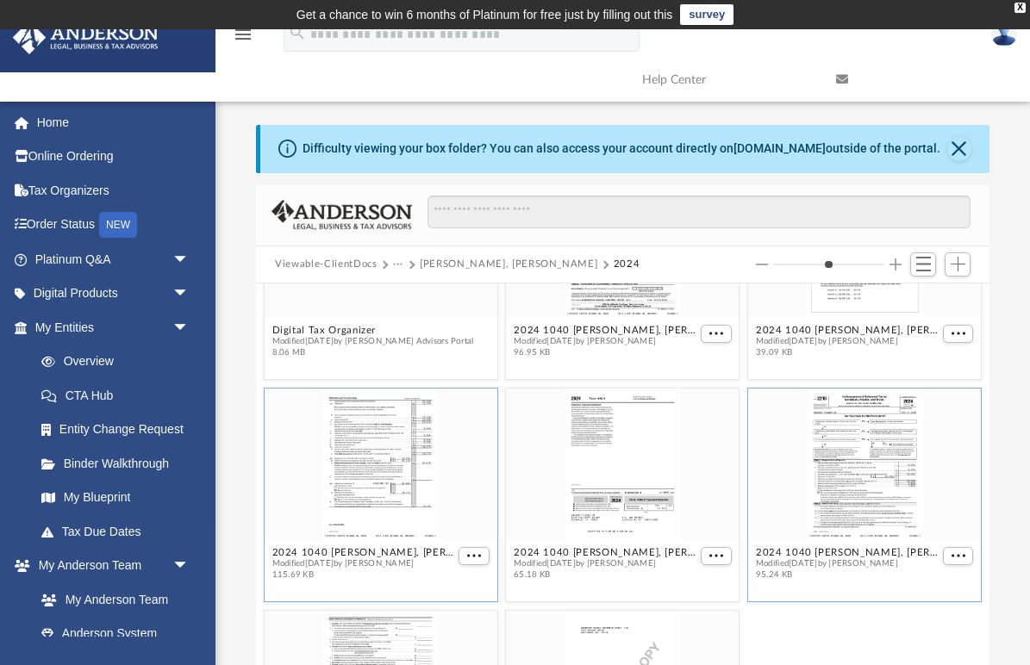
scroll to position [142, 0]
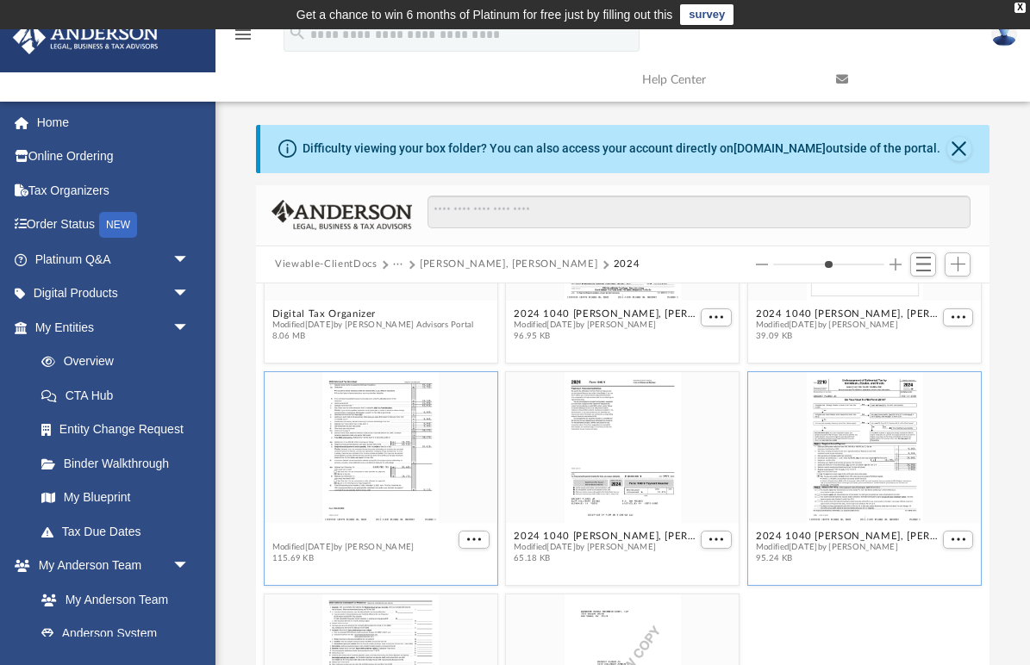
click at [355, 531] on button "2024 1040 [PERSON_NAME], [PERSON_NAME] - Form 1040-ES Estimated Tax Voucher.pdf" at bounding box center [364, 536] width 184 height 11
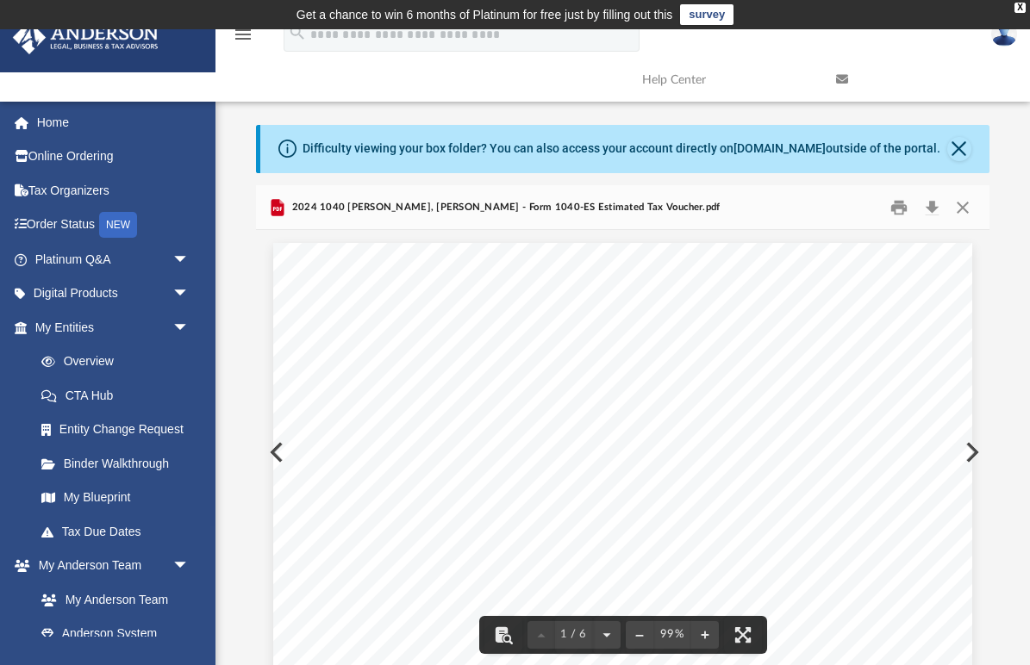
scroll to position [0, 0]
click at [962, 212] on button "Close" at bounding box center [961, 207] width 31 height 27
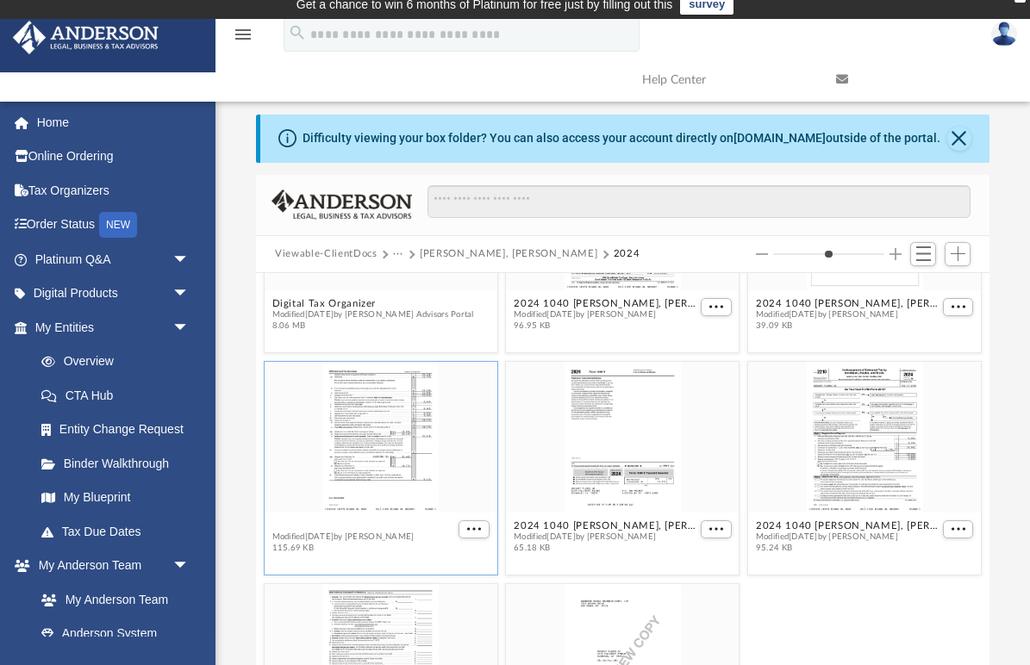
click at [354, 522] on button "2024 1040 [PERSON_NAME], [PERSON_NAME] - Form 1040-ES Estimated Tax Voucher.pdf" at bounding box center [364, 526] width 184 height 11
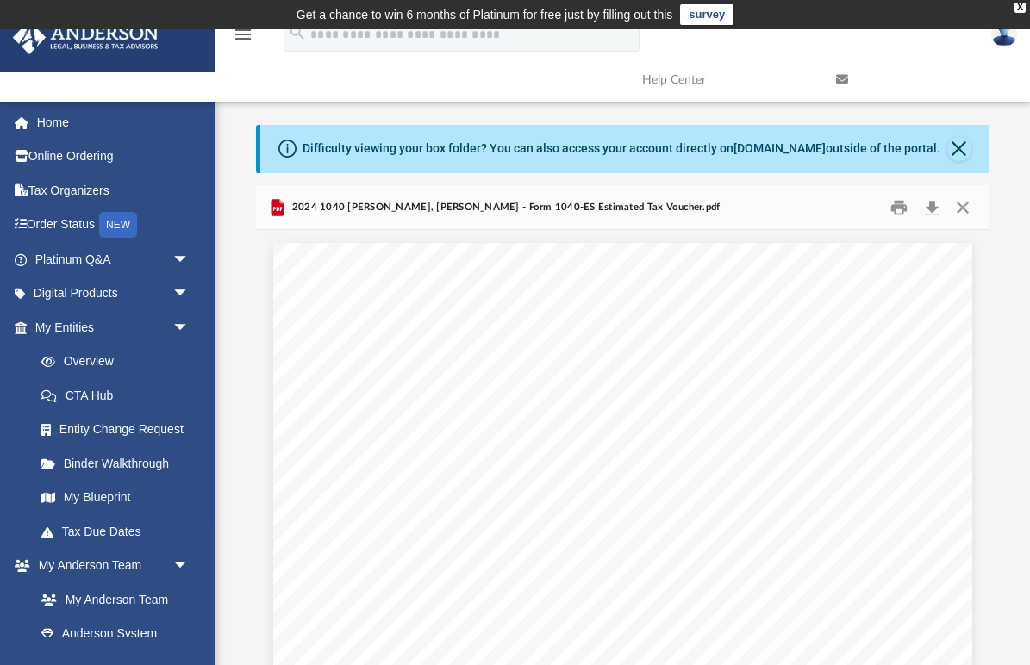
scroll to position [0, 0]
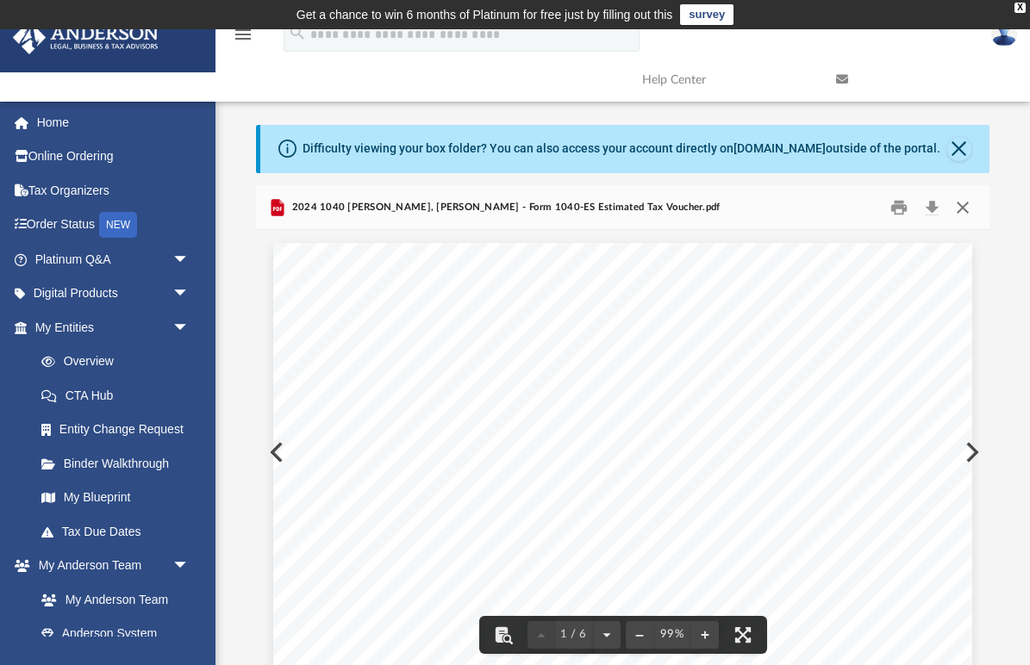
click at [964, 207] on button "Close" at bounding box center [961, 207] width 31 height 27
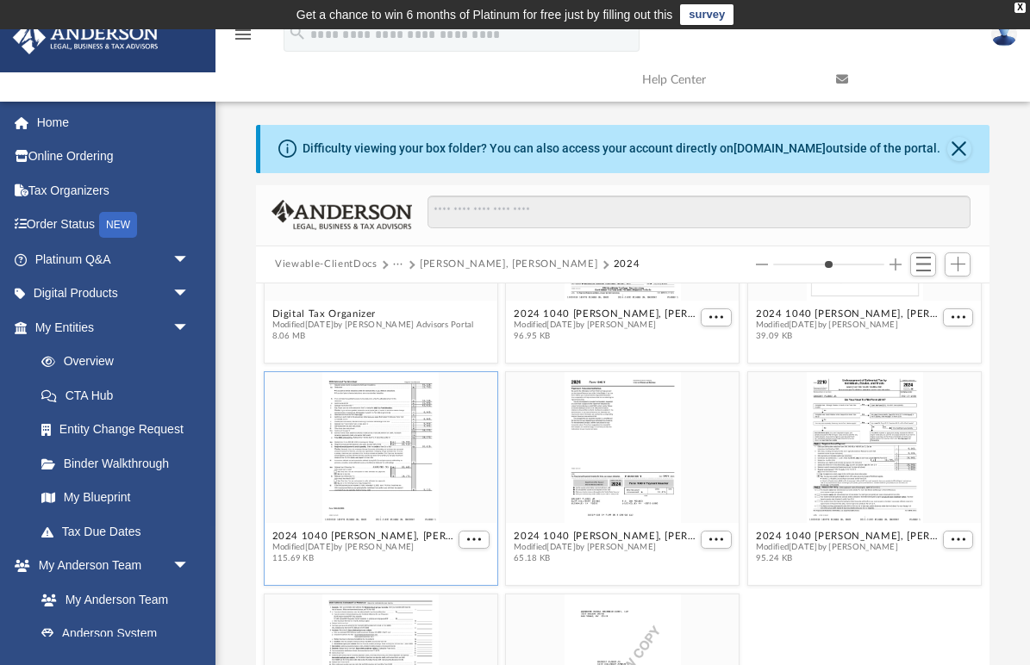
scroll to position [10, 0]
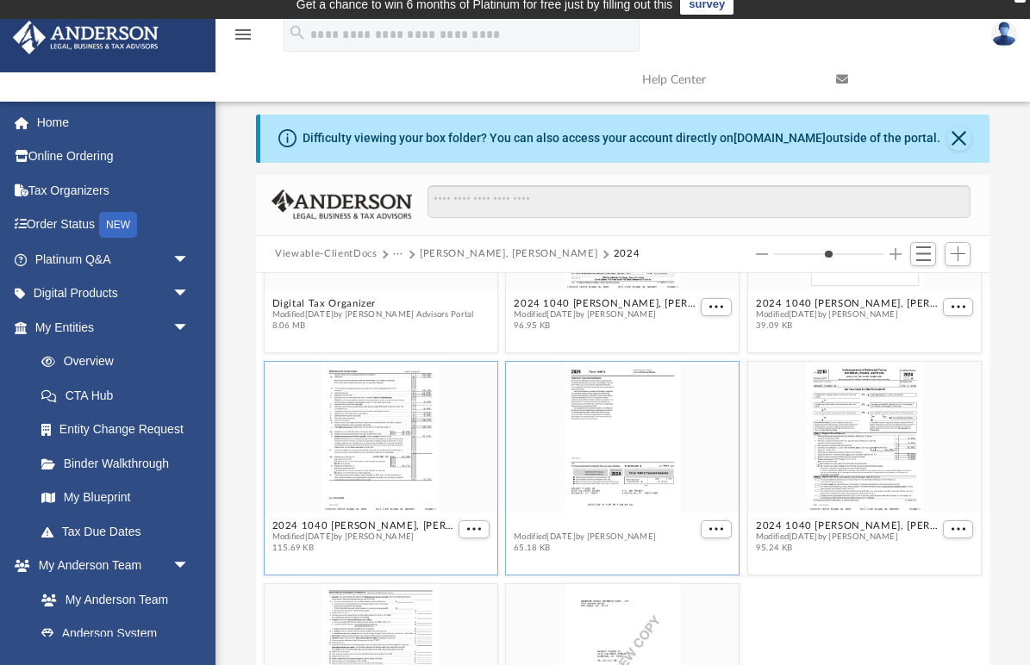
click at [570, 524] on button "2024 1040 [PERSON_NAME], [PERSON_NAME] - Form 1040-V Payment Voucher.pdf" at bounding box center [606, 526] width 184 height 11
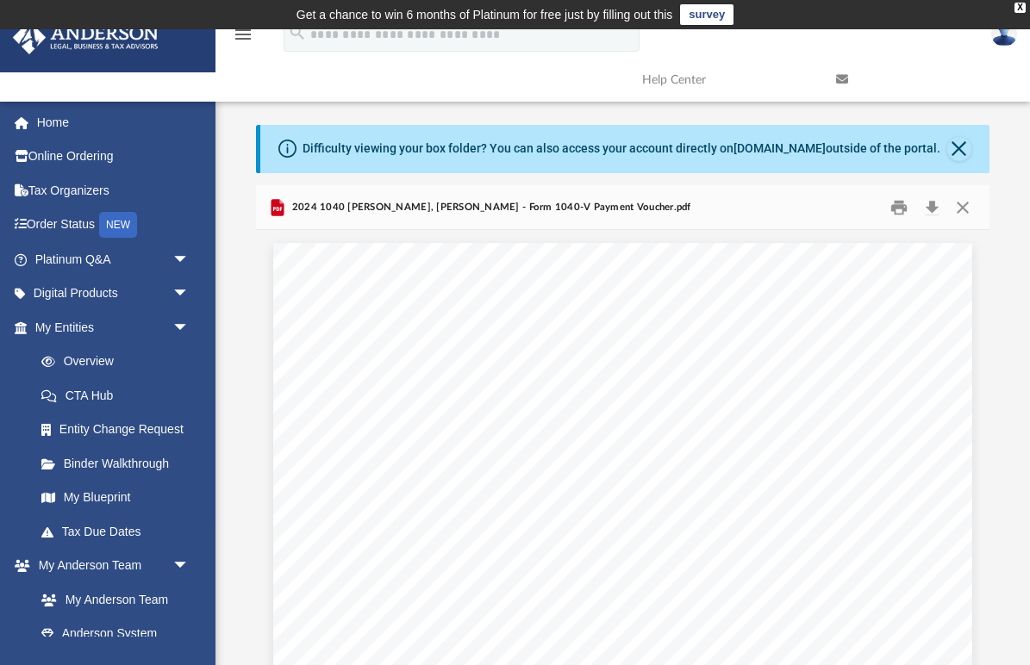
scroll to position [0, 0]
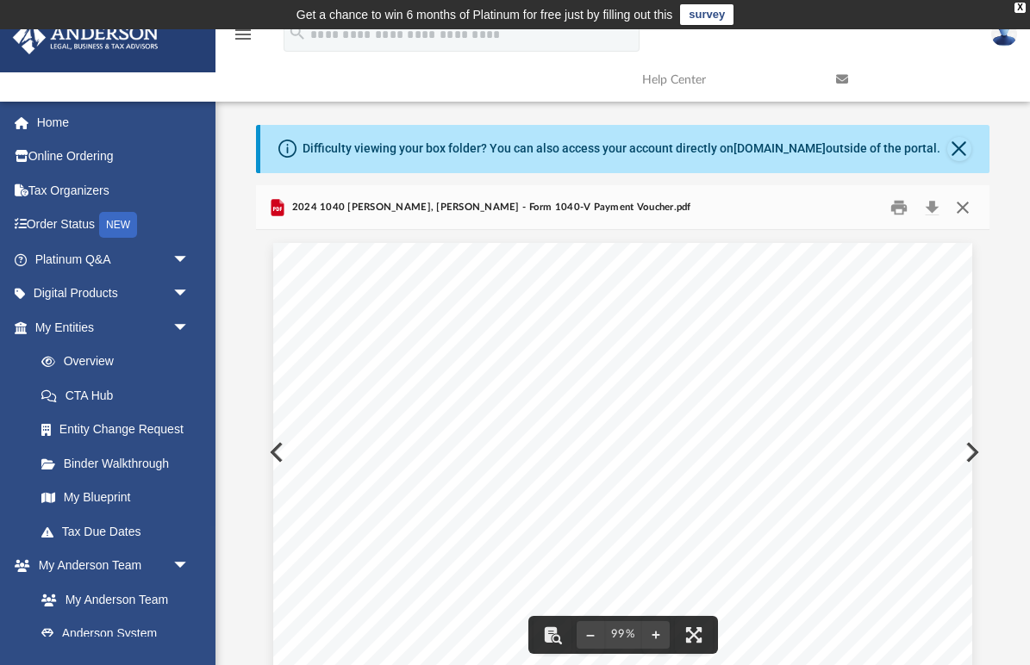
click at [963, 211] on button "Close" at bounding box center [961, 207] width 31 height 27
type input "*"
